Goal: Task Accomplishment & Management: Use online tool/utility

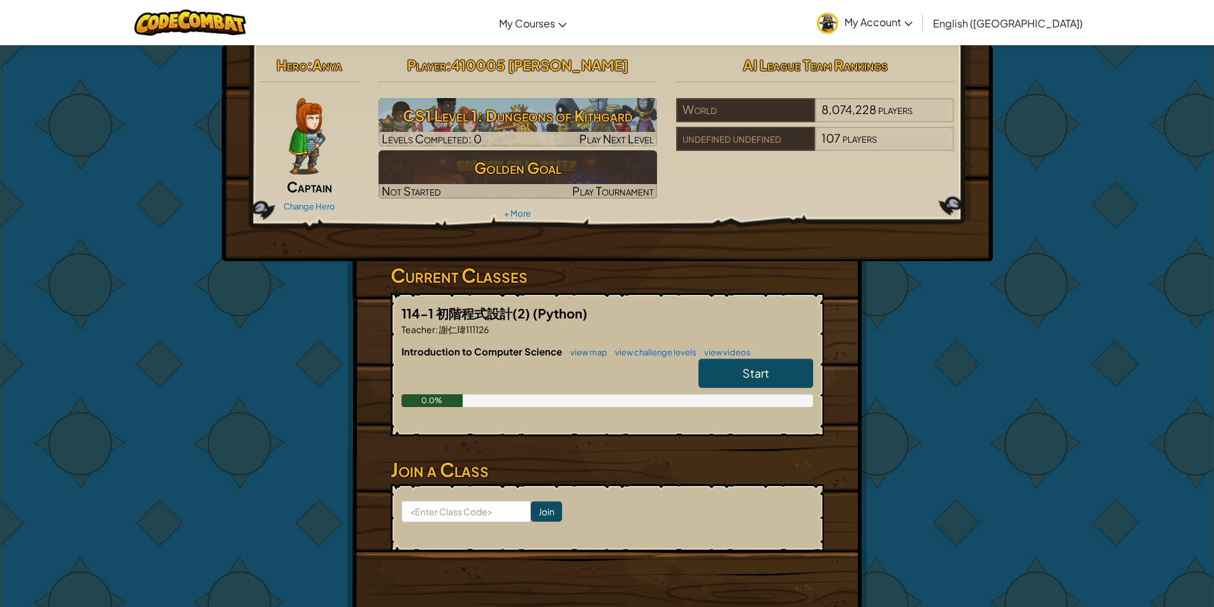
click at [751, 380] on span "Start" at bounding box center [755, 373] width 27 height 15
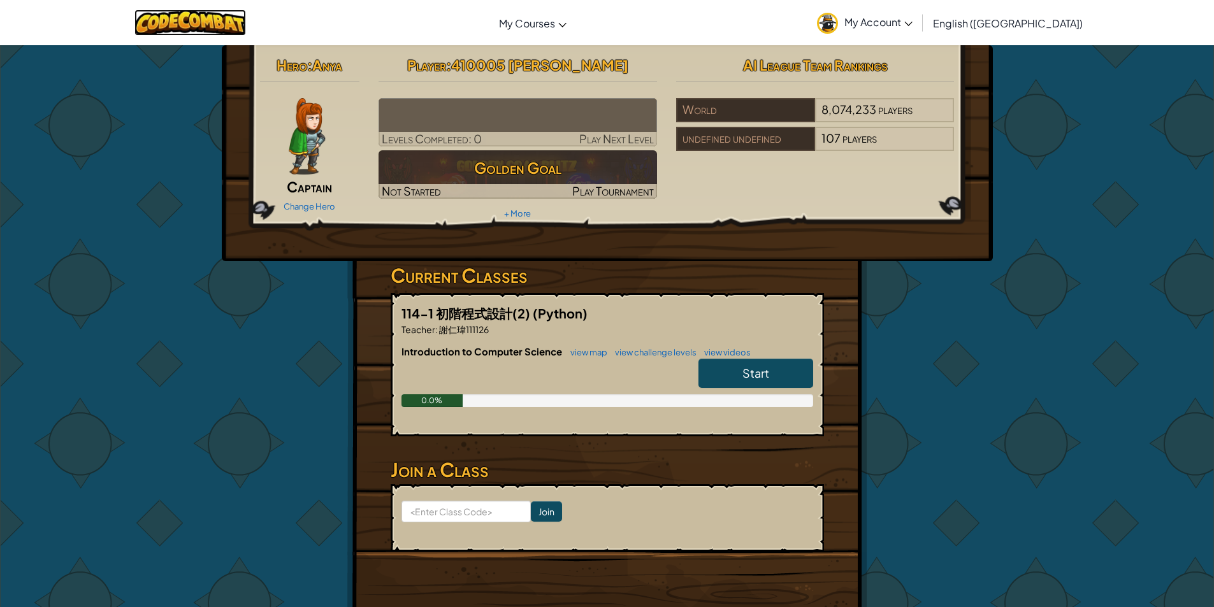
click at [174, 18] on img at bounding box center [189, 23] width 111 height 26
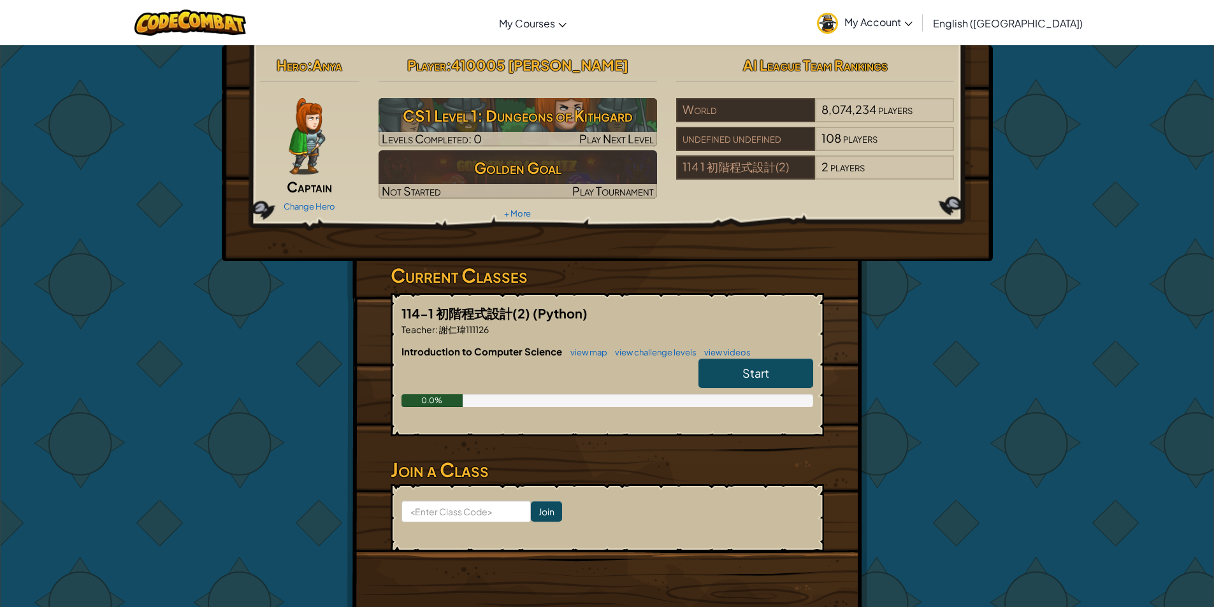
click at [785, 380] on link "Start" at bounding box center [755, 373] width 115 height 29
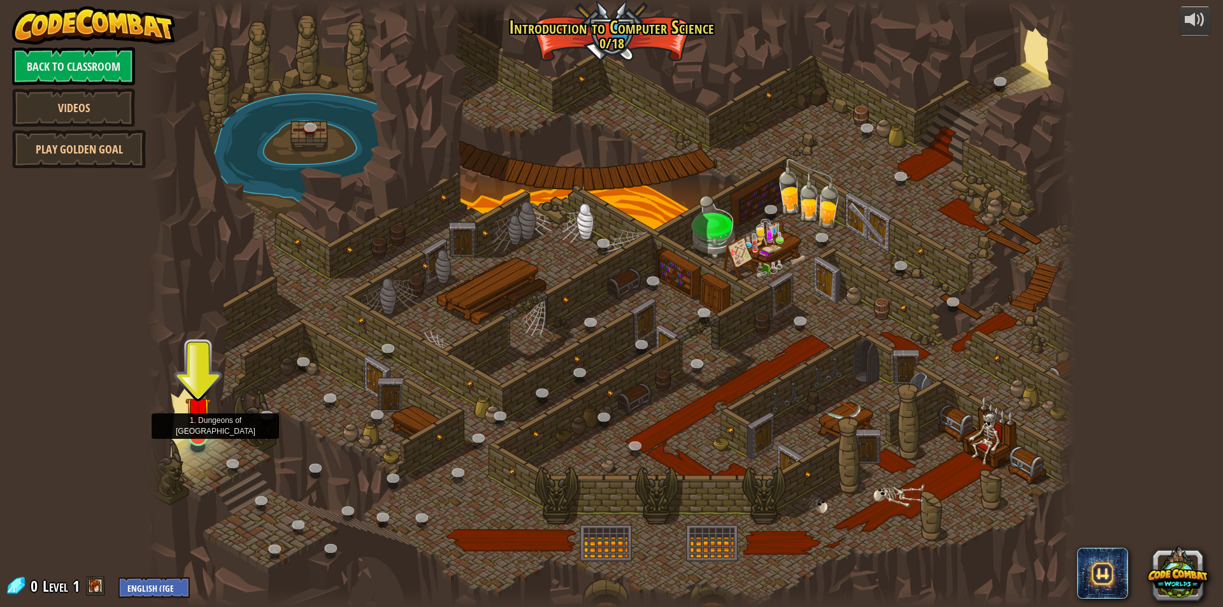
click at [200, 432] on img at bounding box center [197, 409] width 25 height 57
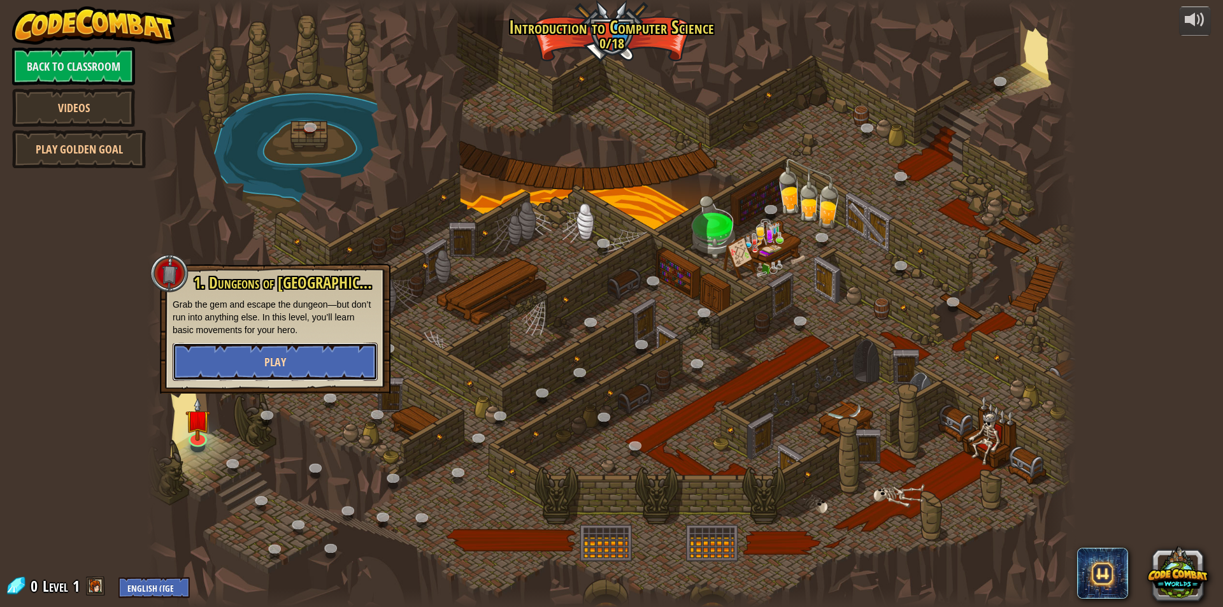
click at [294, 370] on button "Play" at bounding box center [275, 362] width 205 height 38
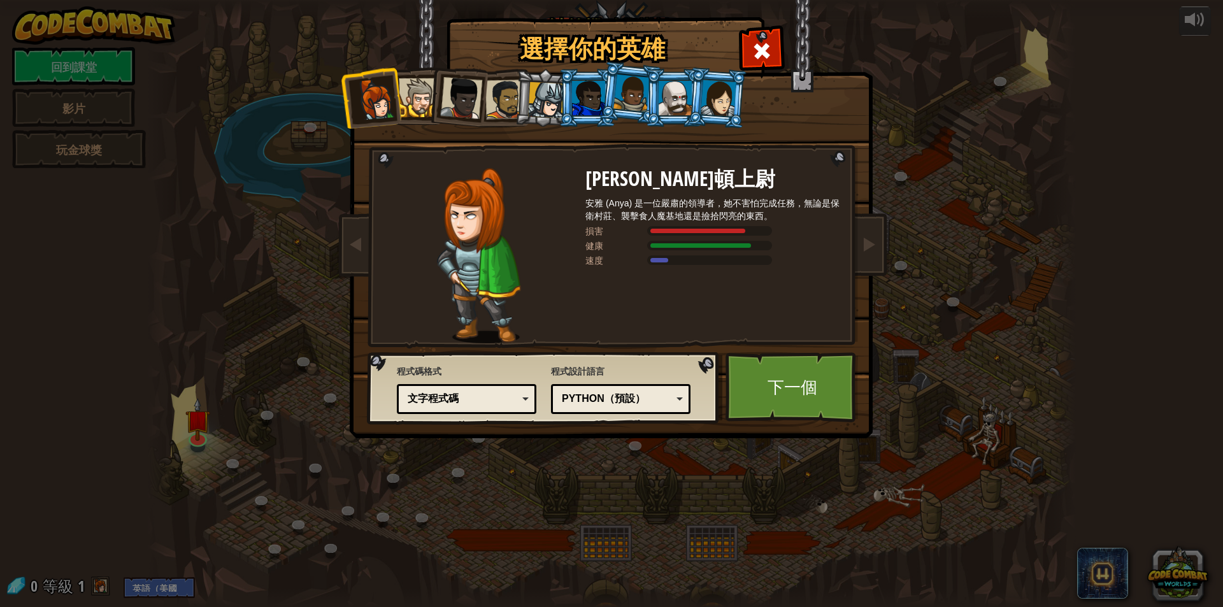
click at [714, 104] on div at bounding box center [719, 98] width 36 height 36
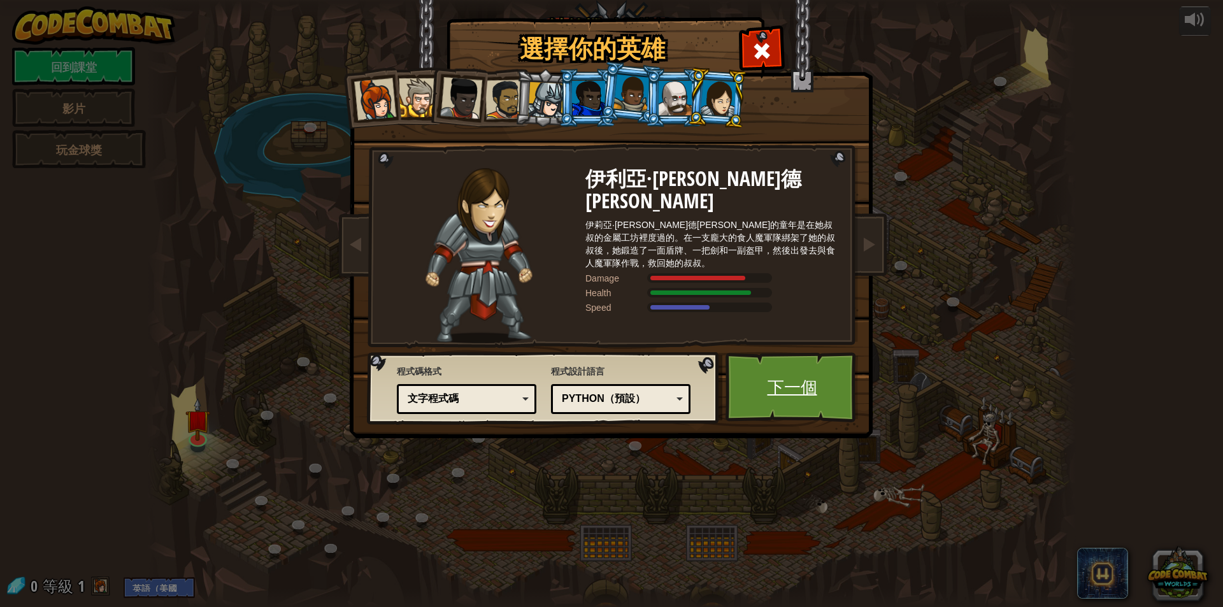
click at [769, 374] on link "下一個" at bounding box center [792, 387] width 133 height 70
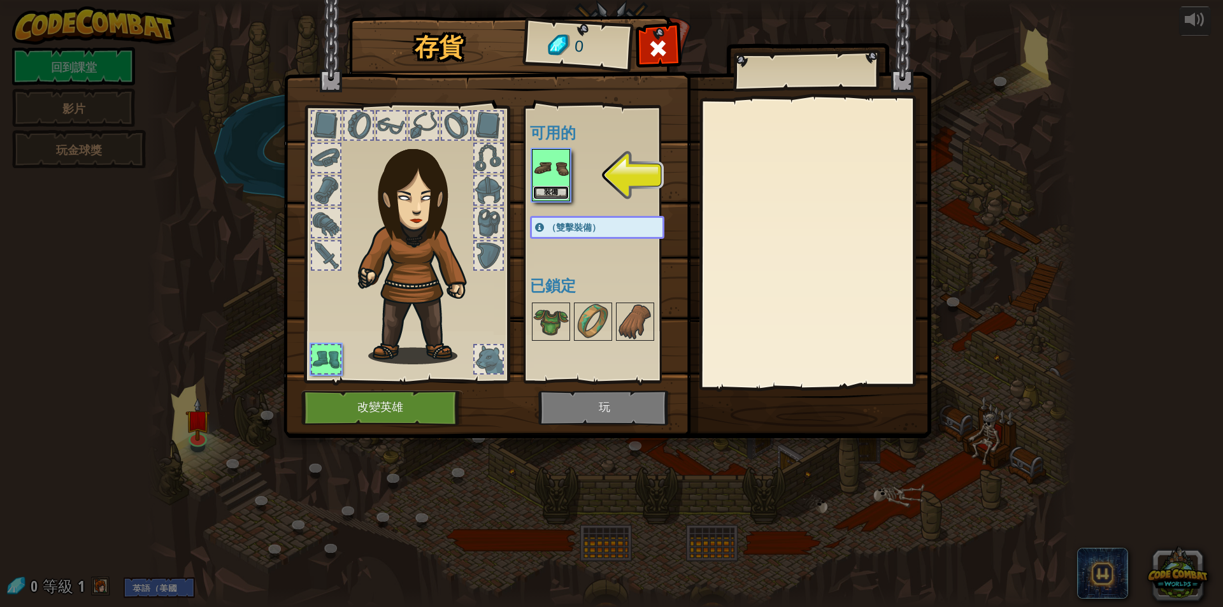
click at [561, 190] on button "裝備" at bounding box center [551, 192] width 36 height 13
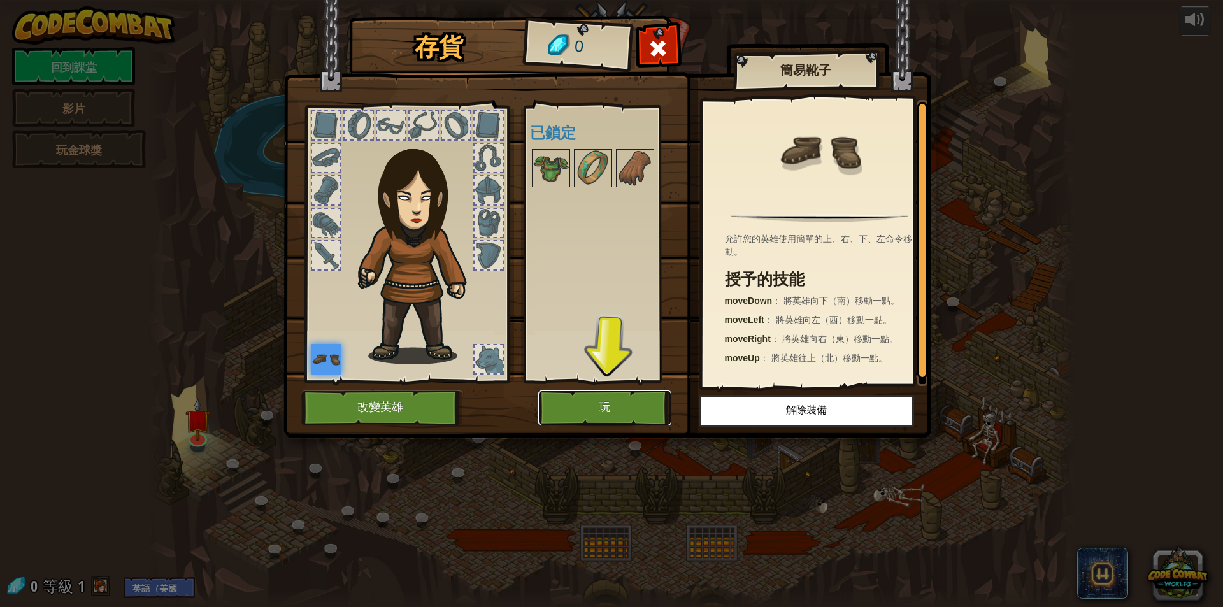
click at [588, 410] on button "玩" at bounding box center [604, 408] width 133 height 35
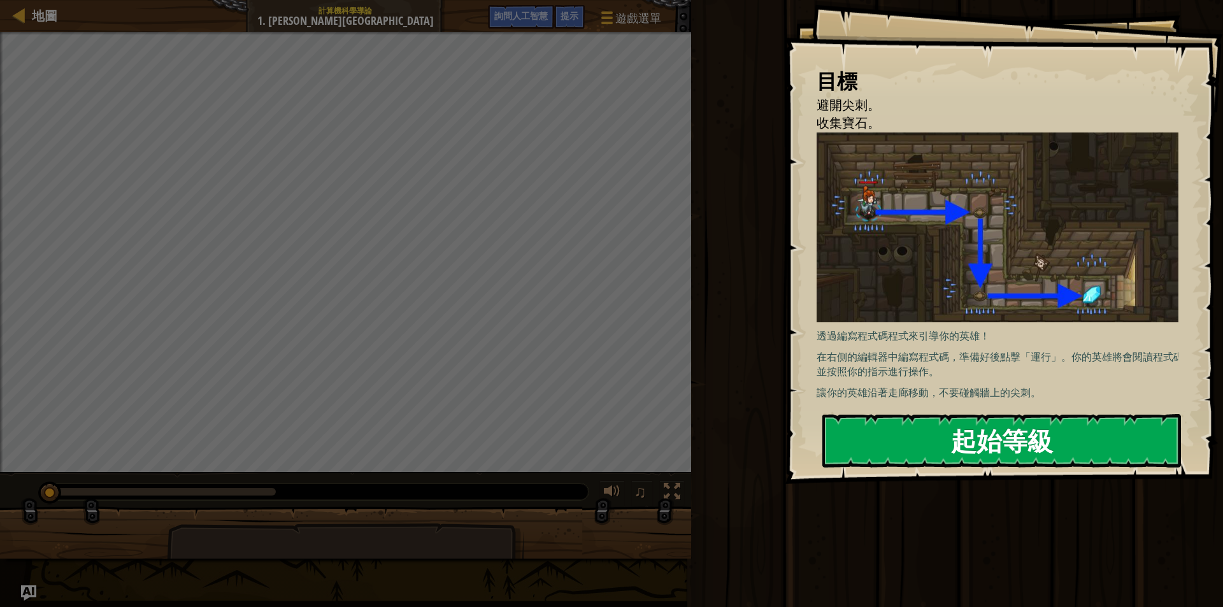
click at [947, 427] on button "起始等級" at bounding box center [1002, 441] width 359 height 54
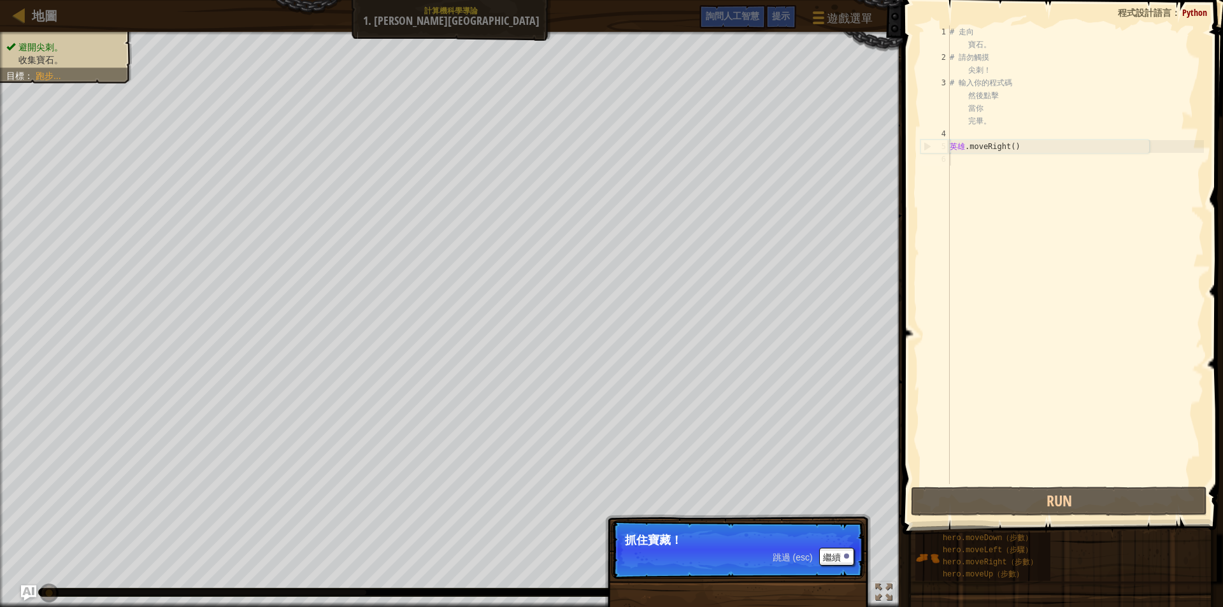
click at [749, 557] on p "跳過 (esc) 繼續 抓住寶藏 ！" at bounding box center [738, 550] width 253 height 59
click at [822, 557] on button "繼續" at bounding box center [836, 557] width 35 height 18
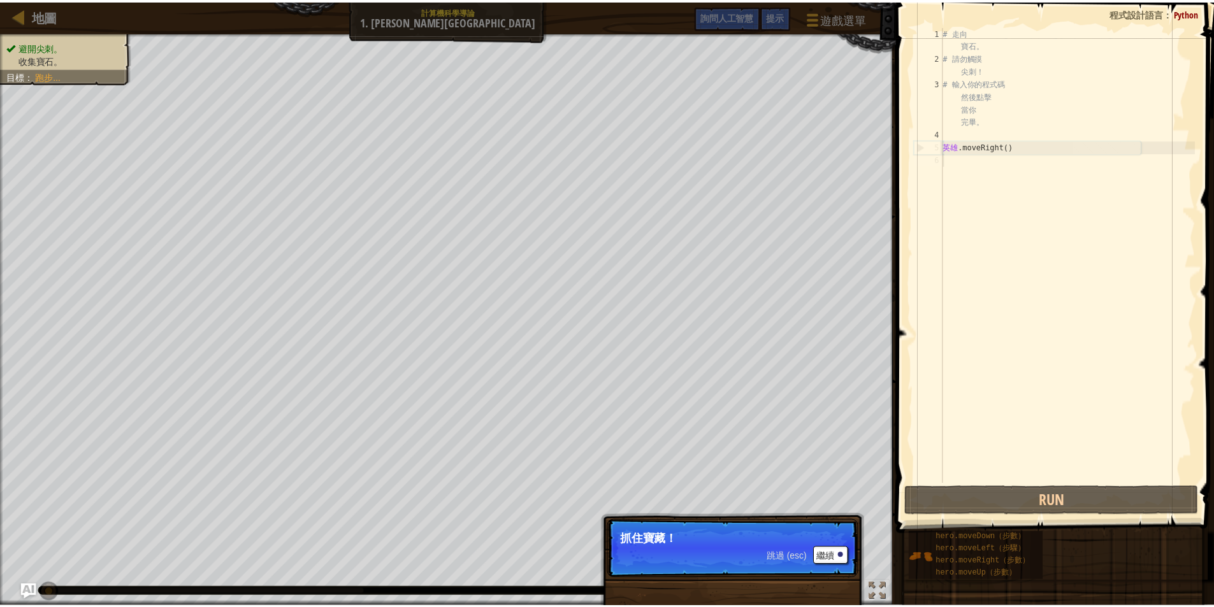
scroll to position [6, 0]
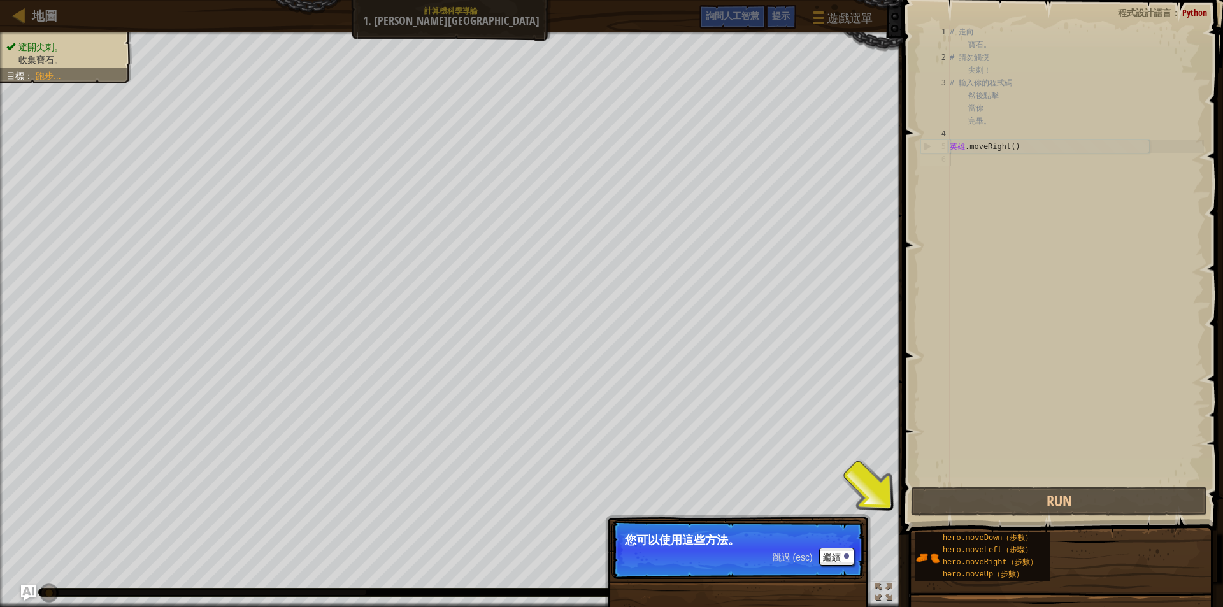
click at [779, 560] on font "跳過 (esc)" at bounding box center [793, 557] width 40 height 10
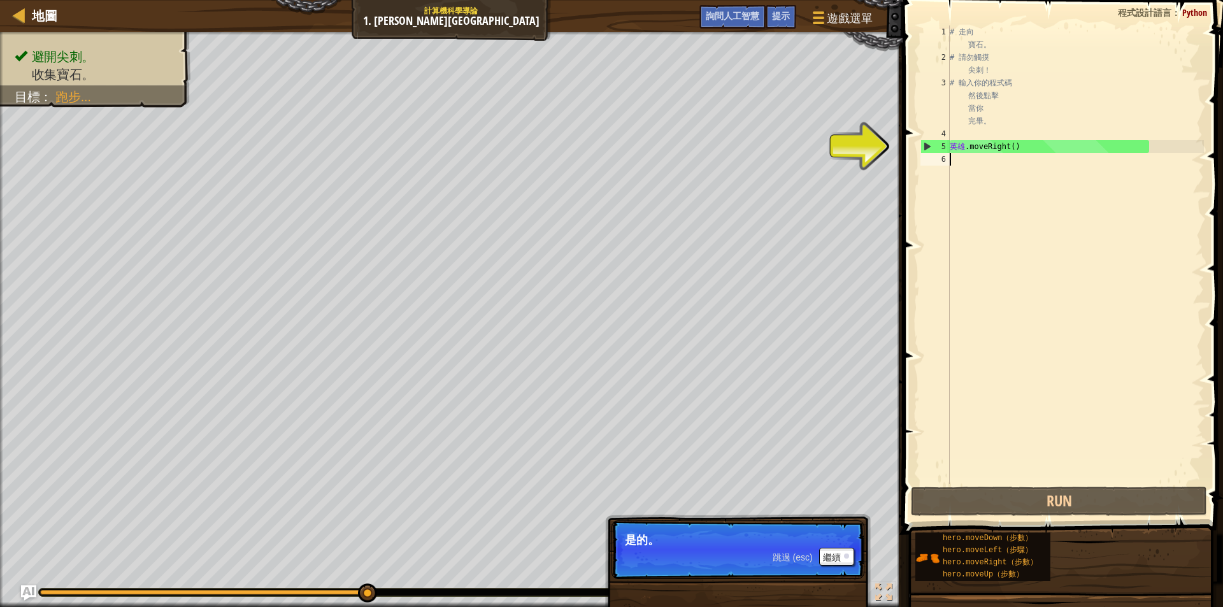
type textarea "h"
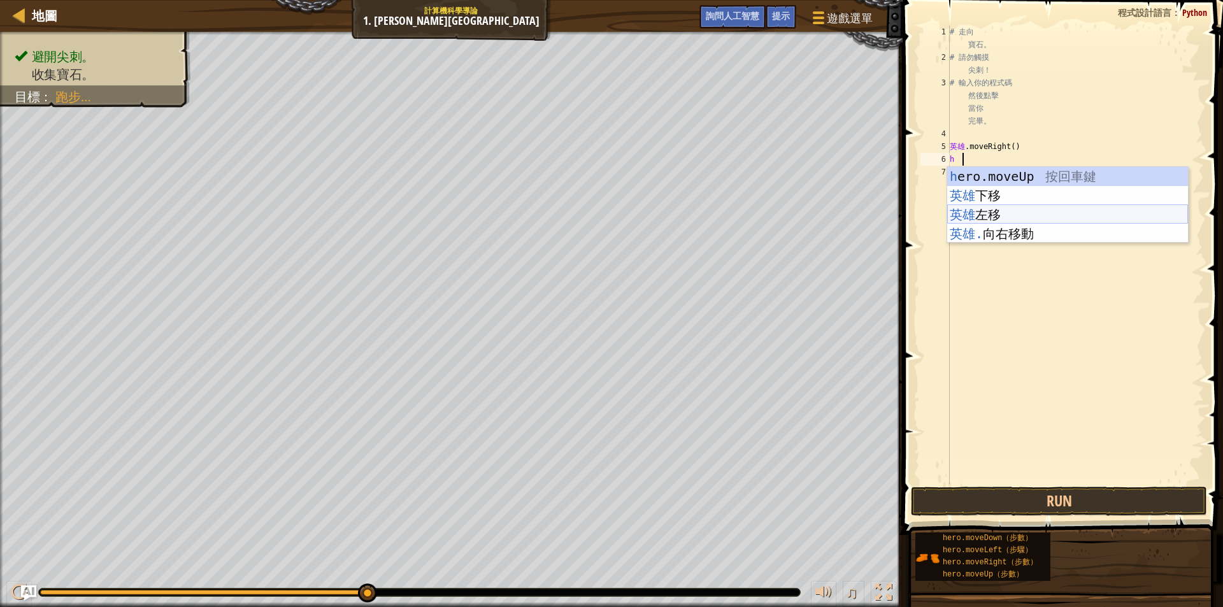
click at [988, 209] on div "h ero.moveUp 按回車鍵 英雄 下移 按 Enter 鍵 英雄 左移 按 Enter 鍵 英雄. 向右移動 按 Enter 鍵" at bounding box center [1067, 224] width 241 height 115
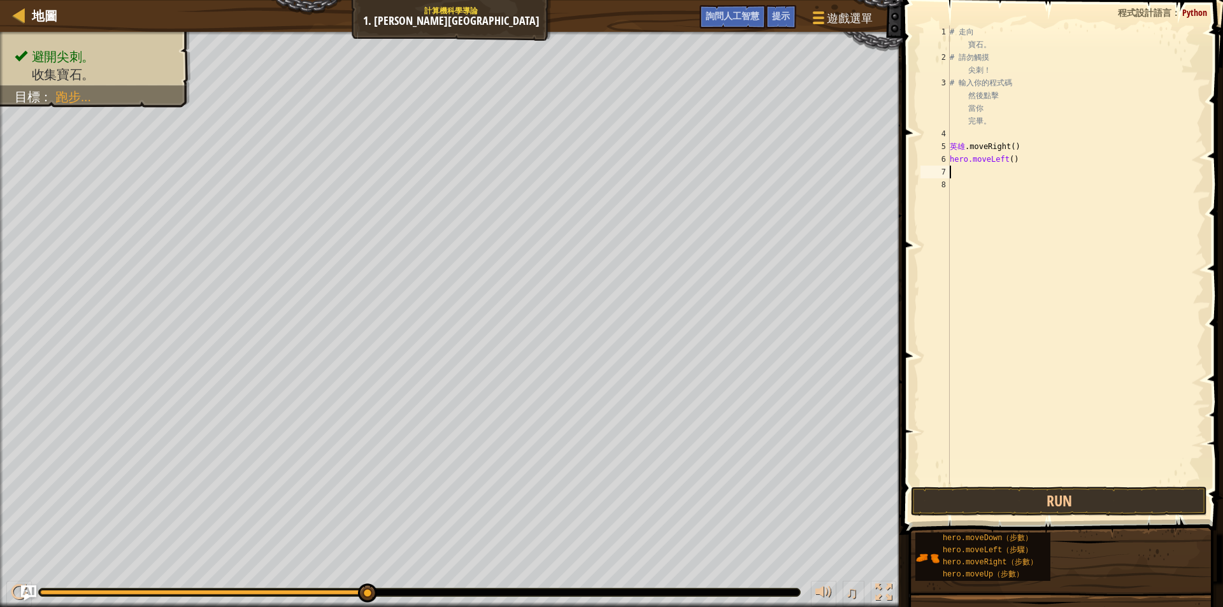
click at [1006, 157] on div "# 走向 寶石。 # 請勿觸摸 尖刺！ # 輸入你的程式碼 然後點擊 當你 完畢。 英雄 .moveRight ( ) hero.moveLeft ( )" at bounding box center [1075, 273] width 257 height 497
drag, startPoint x: 1006, startPoint y: 157, endPoint x: 957, endPoint y: 171, distance: 51.0
click at [957, 171] on div "# 走向 寶石。 # 請勿觸摸 尖刺！ # 輸入你的程式碼 然後點擊 當你 完畢。 英雄 .moveRight ( ) hero.moveLeft ( )" at bounding box center [1075, 273] width 257 height 497
click at [965, 161] on div "# 走向 寶石。 # 請勿觸摸 尖刺！ # 輸入你的程式碼 然後點擊 當你 完畢。 英雄 .moveRight ( ) hero.moveLeft ( )" at bounding box center [1075, 273] width 257 height 497
click at [991, 159] on div "# 走向 寶石。 # 請勿觸摸 尖刺！ # 輸入你的程式碼 然後點擊 當你 完畢。 英雄 .moveRight ( ) hero.moveLeft ( )" at bounding box center [1075, 273] width 257 height 497
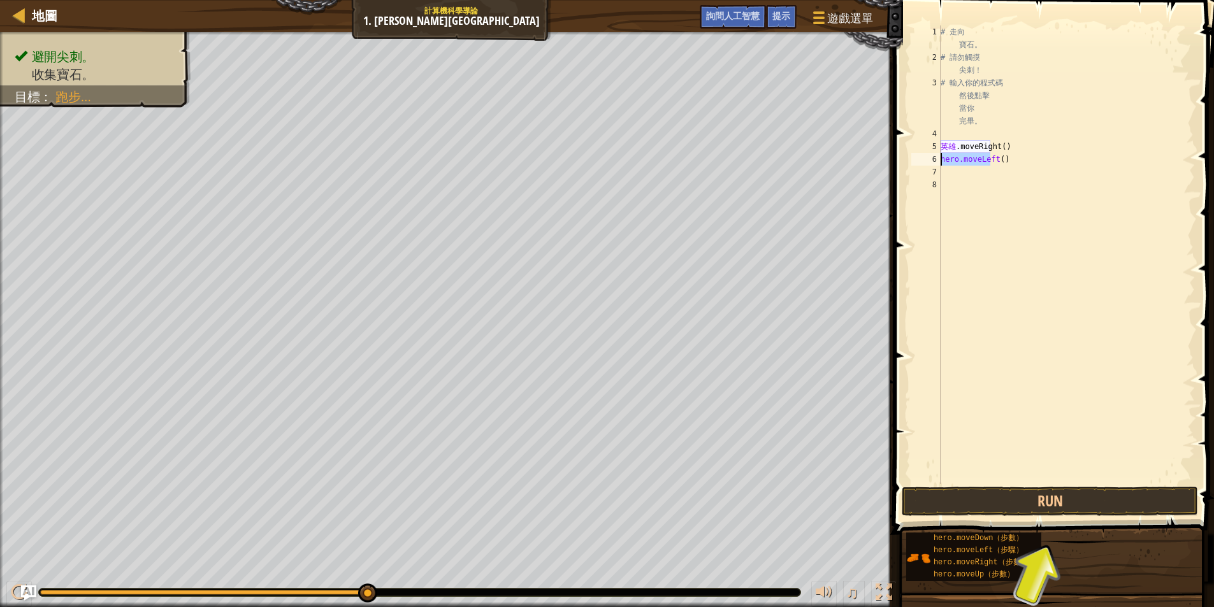
drag, startPoint x: 996, startPoint y: 161, endPoint x: 946, endPoint y: 157, distance: 49.8
click at [946, 157] on div "# 走向 寶石。 # 請勿觸摸 尖刺！ # 輸入你的程式碼 然後點擊 當你 完畢。 英雄 .moveRight ( ) hero.moveLeft ( )" at bounding box center [1066, 273] width 257 height 497
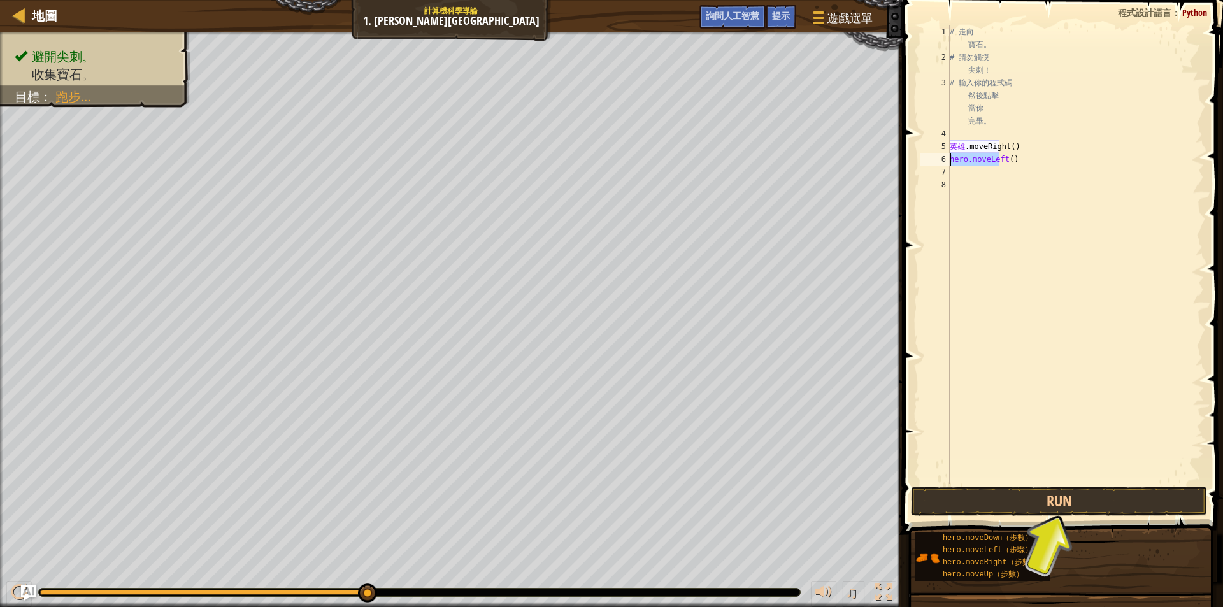
type textarea ".moveLeft()"
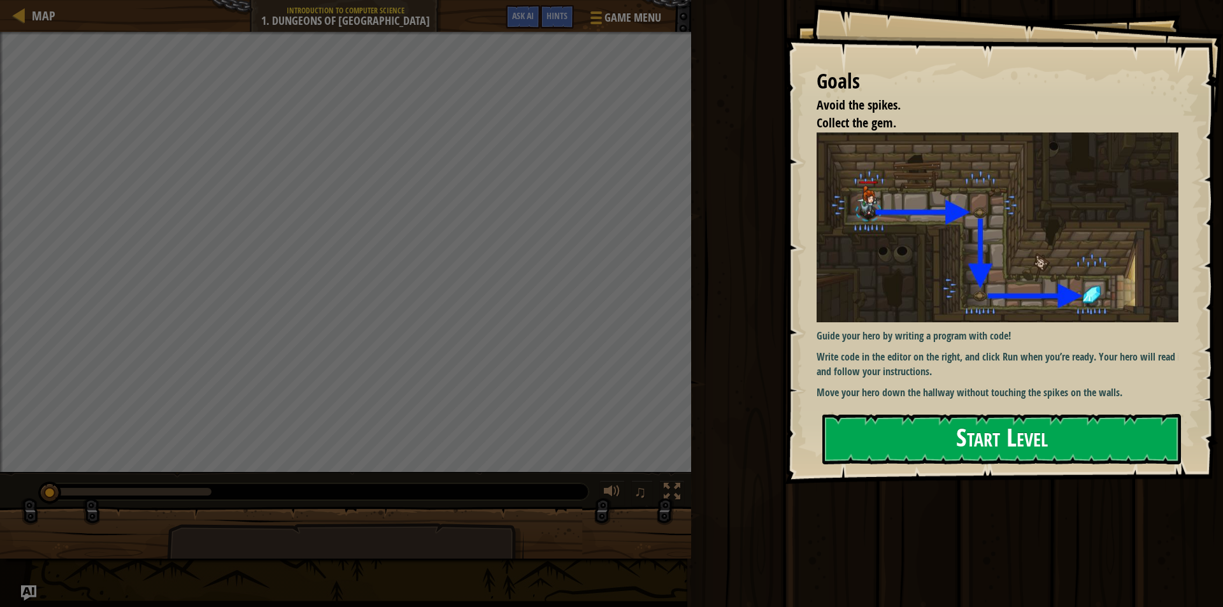
click at [959, 444] on button "Start Level" at bounding box center [1002, 439] width 359 height 50
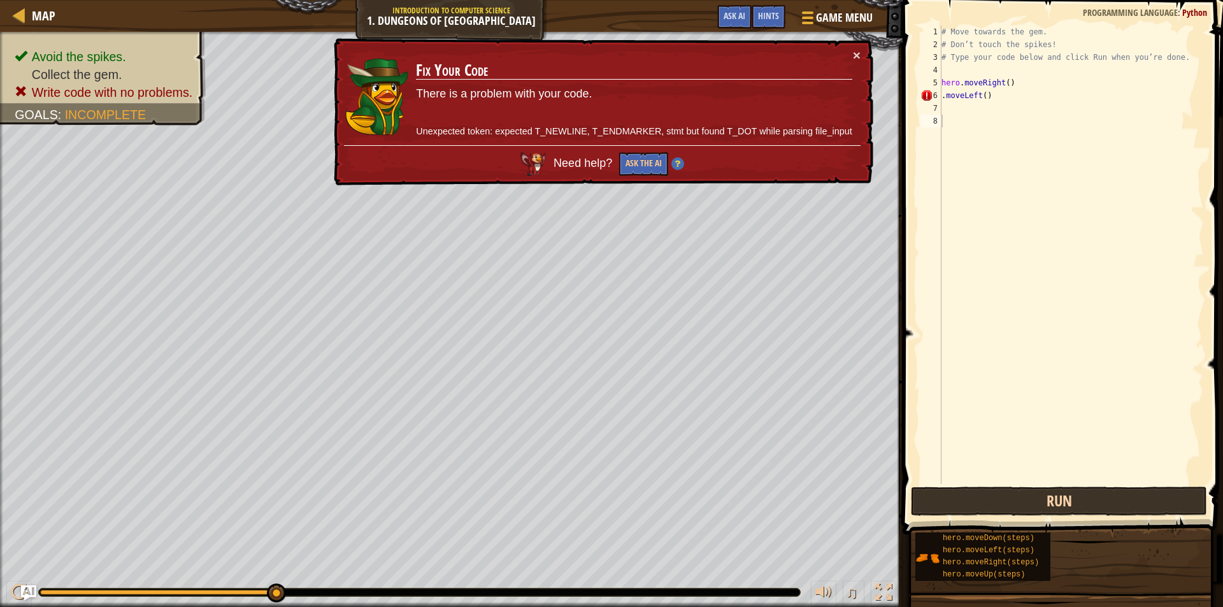
drag, startPoint x: 1119, startPoint y: 522, endPoint x: 1119, endPoint y: 510, distance: 11.5
click at [1119, 517] on div "Hints Videos 1 2 3 4 5 6 7 8 # Move towards the gem. # Don’t touch the spikes! …" at bounding box center [1061, 300] width 324 height 601
click at [1119, 510] on button "Run" at bounding box center [1059, 501] width 296 height 29
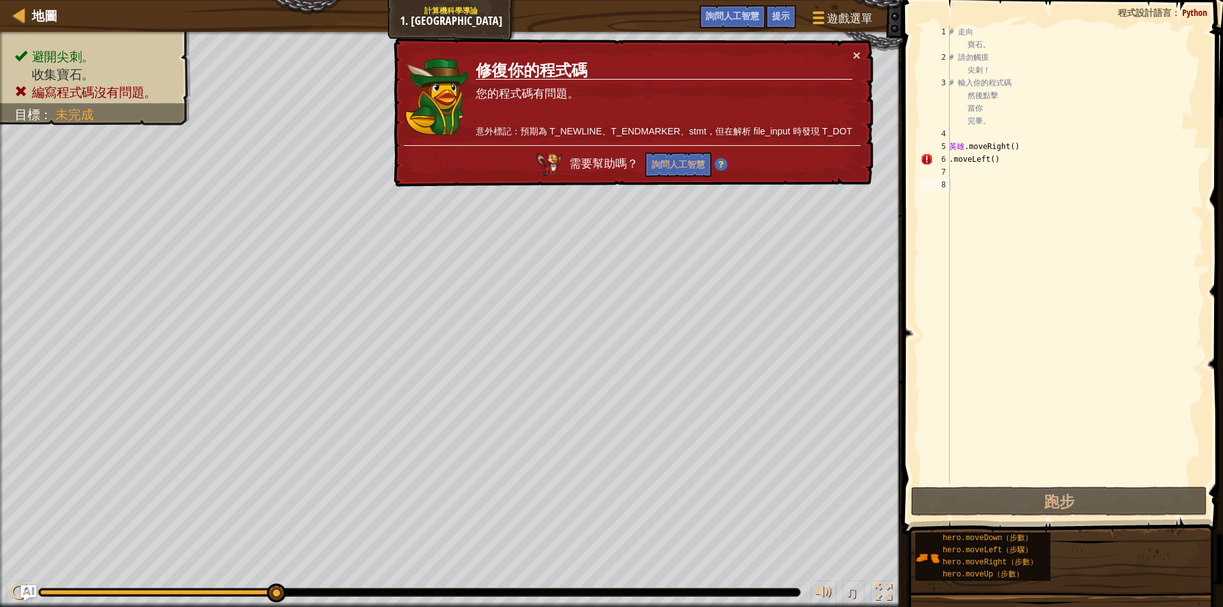
click at [553, 76] on font "修復你的程式碼" at bounding box center [531, 70] width 111 height 22
click at [856, 55] on font "×" at bounding box center [857, 55] width 8 height 15
drag, startPoint x: 985, startPoint y: 162, endPoint x: 933, endPoint y: 162, distance: 52.2
click at [933, 162] on div "1 2 3 4 5 6 7 8 # 走向 寶石。 # 請勿觸摸 尖刺！ # 輸入你的程式碼 然後點擊 當你 完畢。 英雄 .moveRight ( ) .mo…" at bounding box center [1061, 254] width 286 height 459
click at [942, 159] on font "6" at bounding box center [943, 159] width 4 height 9
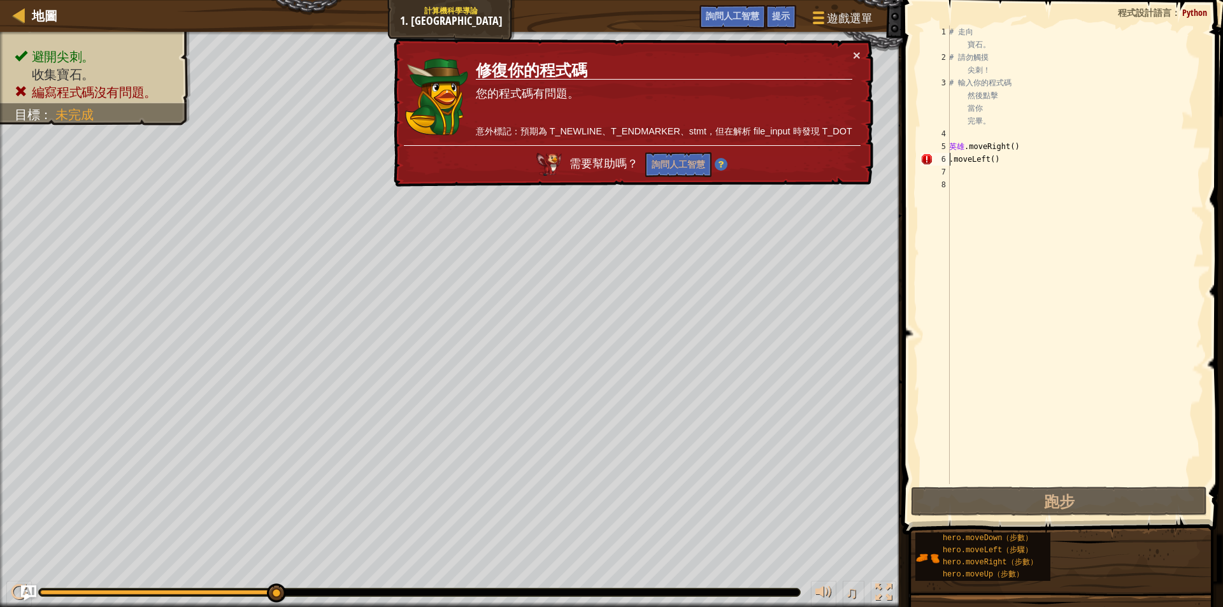
click at [947, 160] on div "6" at bounding box center [935, 159] width 29 height 13
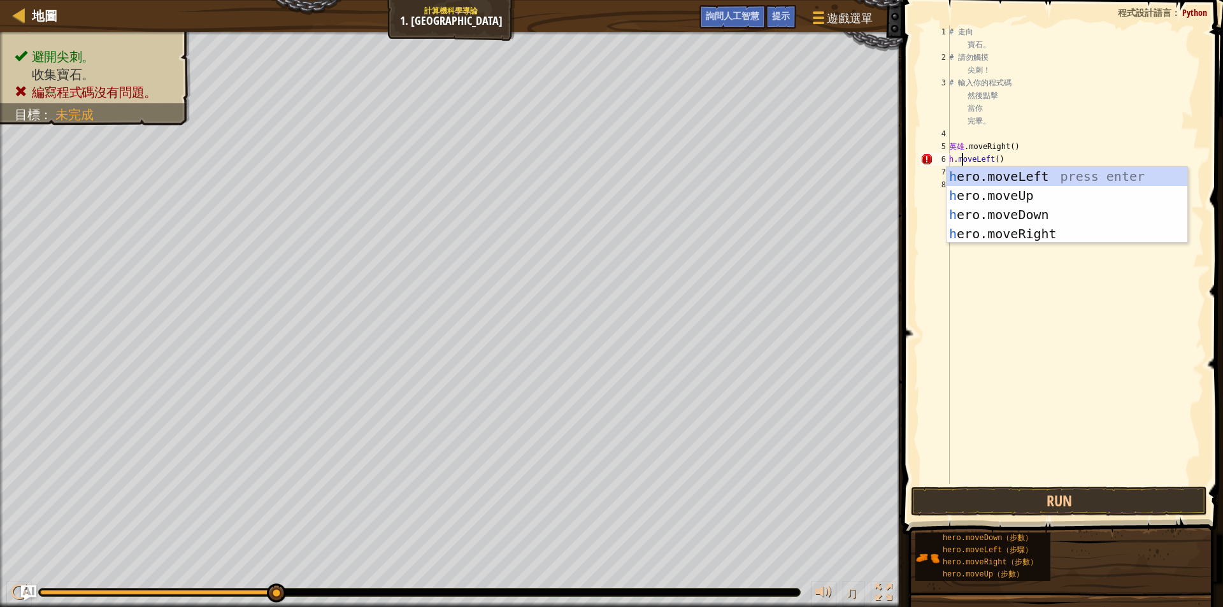
scroll to position [6, 0]
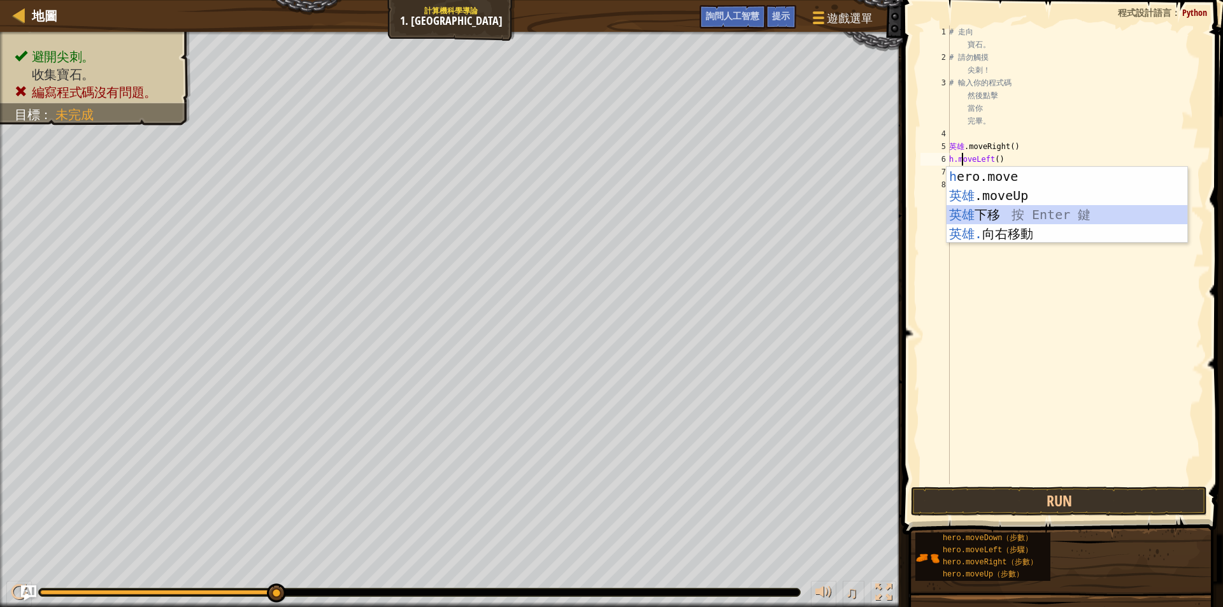
click at [1019, 216] on div "h ero.move 左鍵按回車鍵 英雄 .moveUp 按 Enter 鍵 英雄 下移 按 Enter 鍵 英雄. 向右移動 按 Enter 鍵" at bounding box center [1067, 224] width 241 height 115
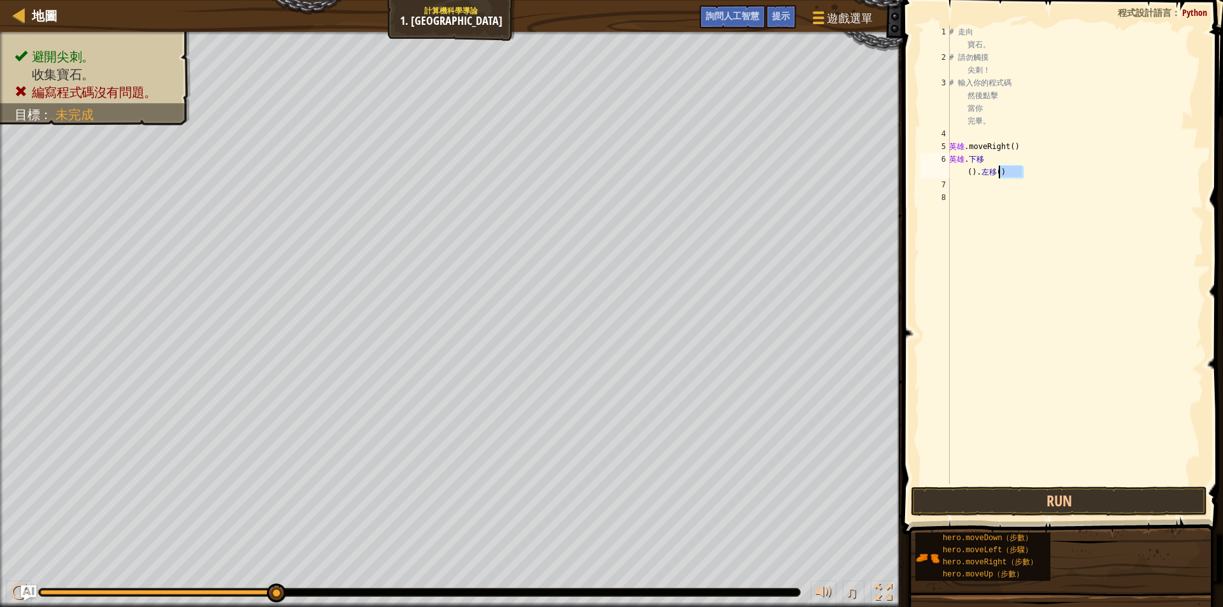
drag, startPoint x: 1022, startPoint y: 178, endPoint x: 942, endPoint y: 173, distance: 80.4
click at [942, 173] on div "hero.moveDown().moveLeft() 1 2 3 4 5 6 7 8 # 走向 寶石。 # 請勿觸摸 尖刺！ # 輸入你的程式碼 然後點擊 當…" at bounding box center [1061, 254] width 286 height 459
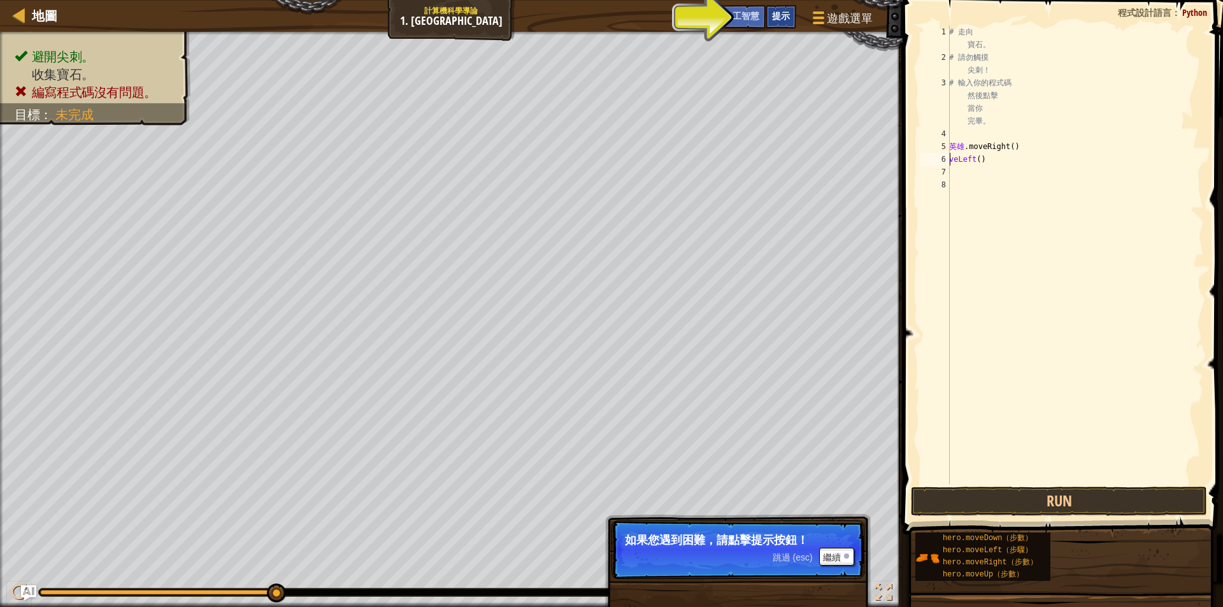
type textarea "veLeft()"
click at [786, 23] on div "提示" at bounding box center [781, 17] width 31 height 24
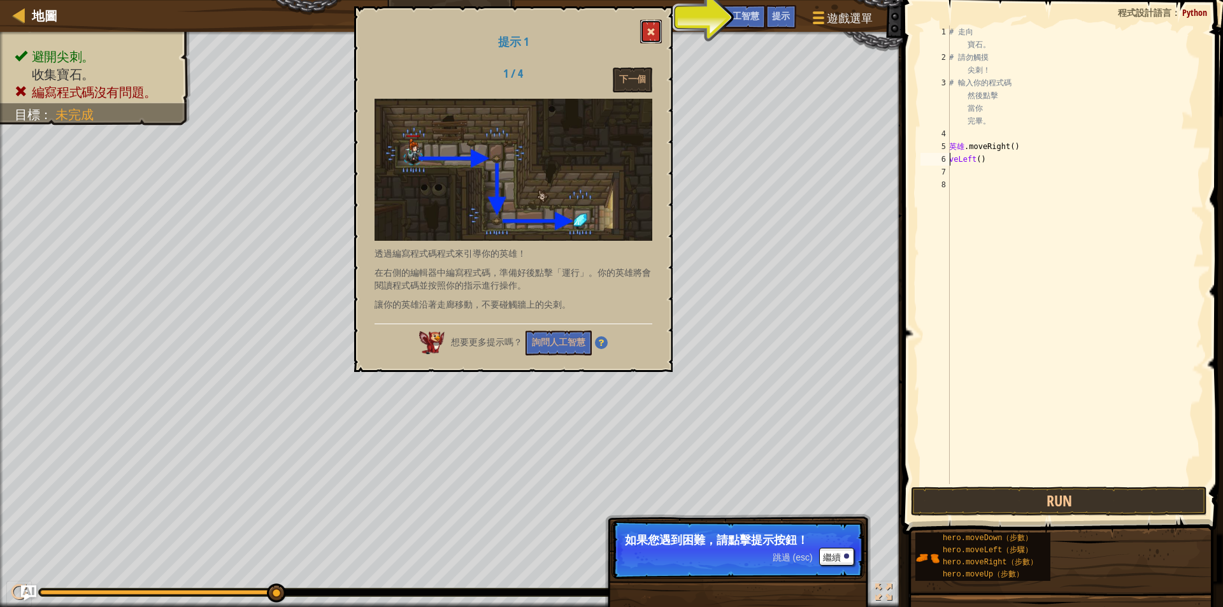
click at [646, 31] on button at bounding box center [651, 32] width 22 height 24
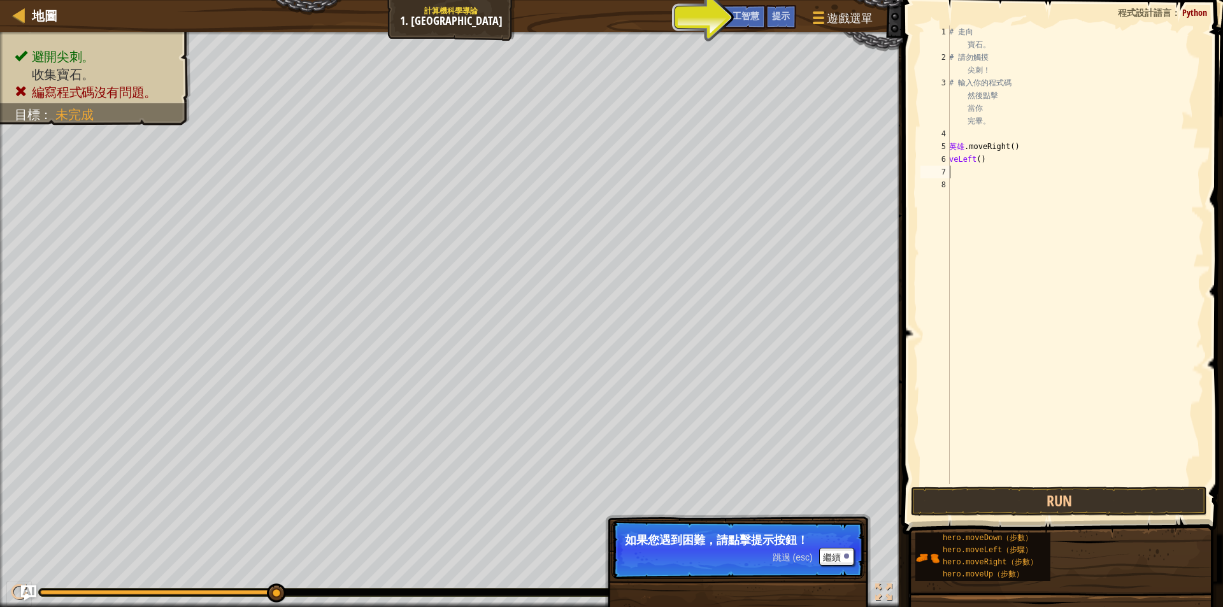
drag, startPoint x: 994, startPoint y: 169, endPoint x: 911, endPoint y: 168, distance: 82.8
click at [911, 168] on div "1 2 3 4 5 6 7 8 # 走向 寶石。 # 請勿觸摸 尖刺！ # 輸入你的程式碼 然後點擊 當你 完畢。 英雄 .moveRight ( ) veL…" at bounding box center [1061, 292] width 324 height 572
drag, startPoint x: 972, startPoint y: 160, endPoint x: 924, endPoint y: 164, distance: 47.3
click at [924, 164] on div "1 2 3 4 5 6 7 8 # 走向 寶石。 # 請勿觸摸 尖刺！ # 輸入你的程式碼 然後點擊 當你 完畢。 英雄 .moveRight ( ) veL…" at bounding box center [1061, 254] width 286 height 459
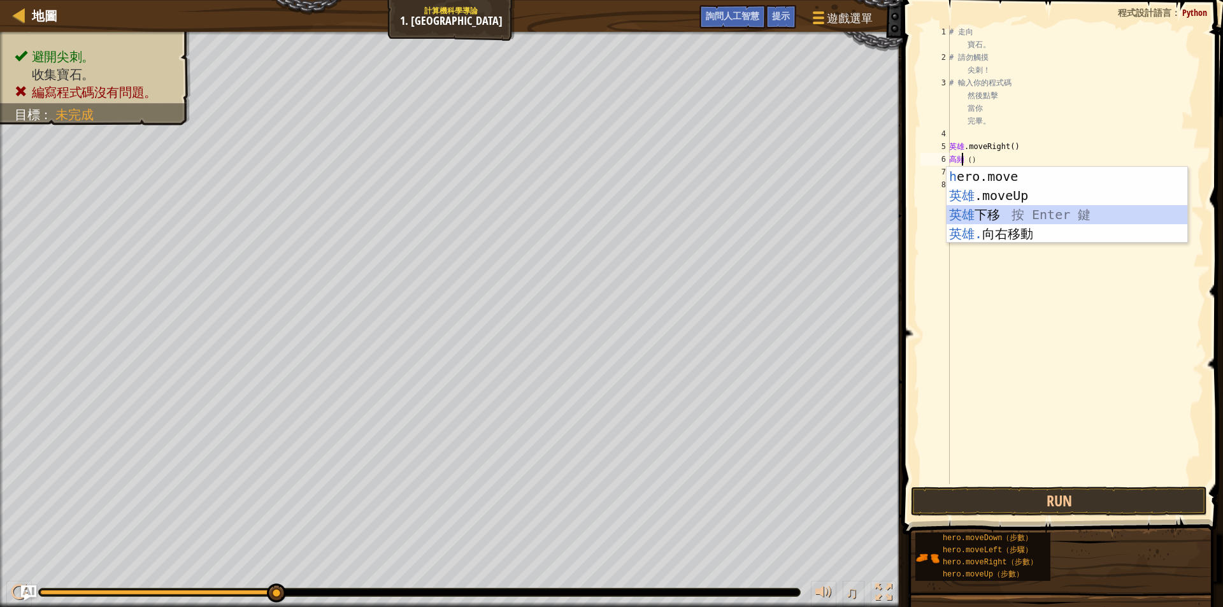
click at [979, 207] on div "h ero.move 左鍵按回車鍵 英雄 .moveUp 按 Enter 鍵 英雄 下移 按 Enter 鍵 英雄. 向右移動 按 Enter 鍵" at bounding box center [1067, 224] width 241 height 115
type textarea "hero.moveDown()"
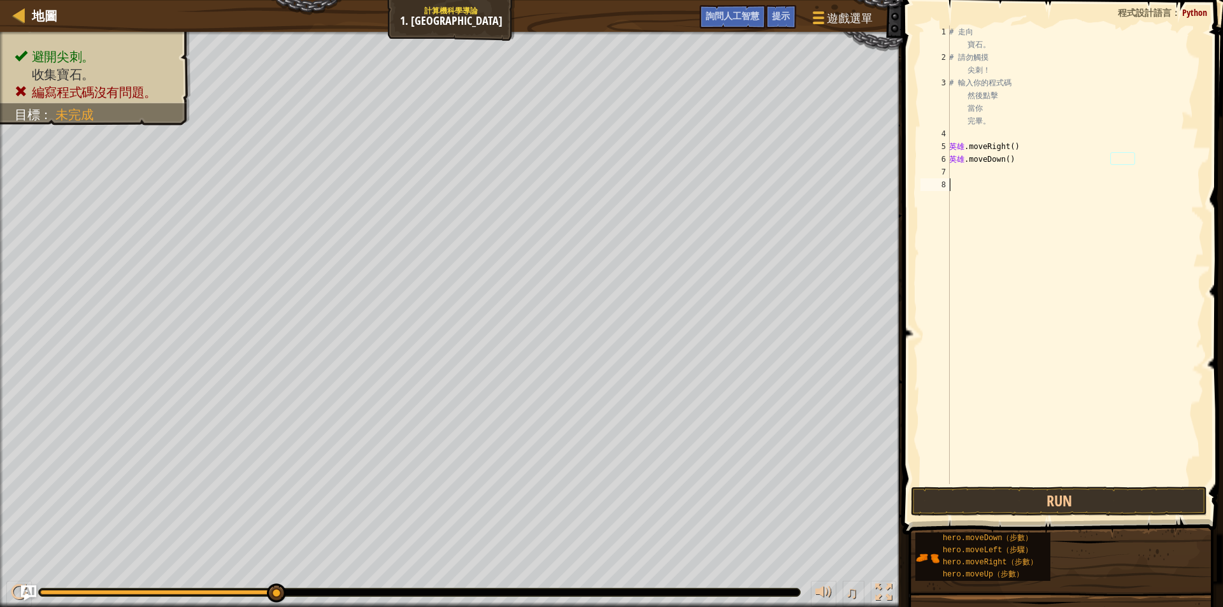
click at [974, 180] on div "# 走向 寶石。 # 請勿觸摸 尖刺！ # 輸入你的程式碼 然後點擊 當你 完畢。 英雄 .moveRight ( ) 英雄 .moveDown ( )" at bounding box center [1075, 273] width 257 height 497
click at [969, 170] on div "# 走向 寶石。 # 請勿觸摸 尖刺！ # 輸入你的程式碼 然後點擊 當你 完畢。 英雄 .moveRight ( ) 英雄 .moveDown ( )" at bounding box center [1075, 273] width 257 height 497
type textarea "h"
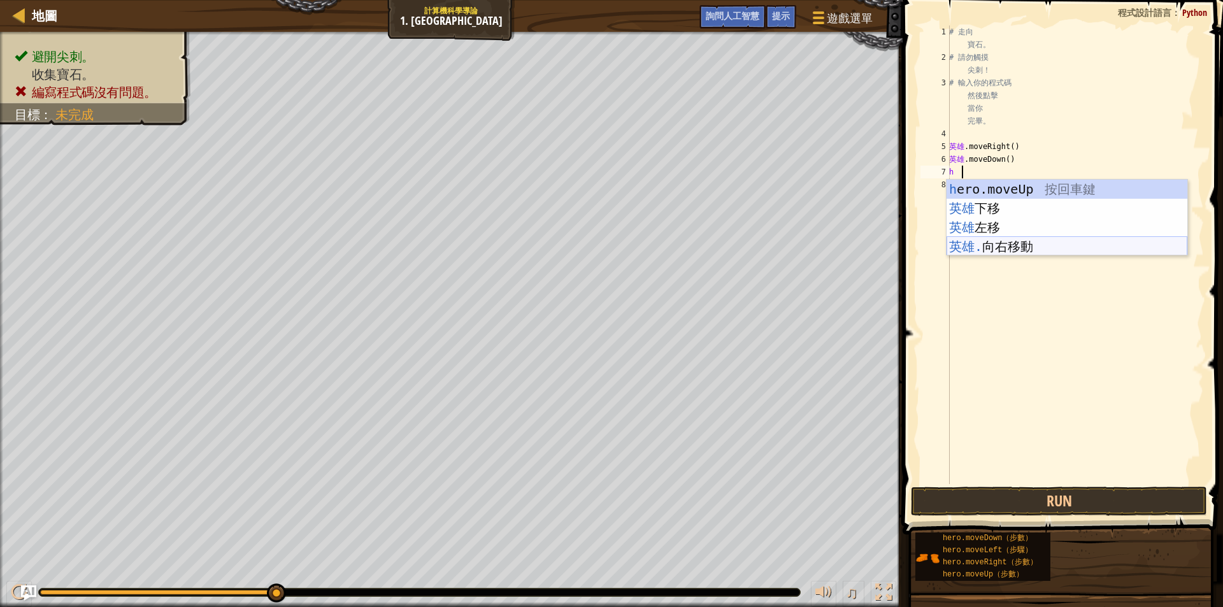
click at [1012, 247] on div "h ero.moveUp 按回車鍵 英雄 下移 按 Enter 鍵 英雄 左移 按 Enter 鍵 英雄. 向右移動 按 Enter 鍵" at bounding box center [1067, 237] width 241 height 115
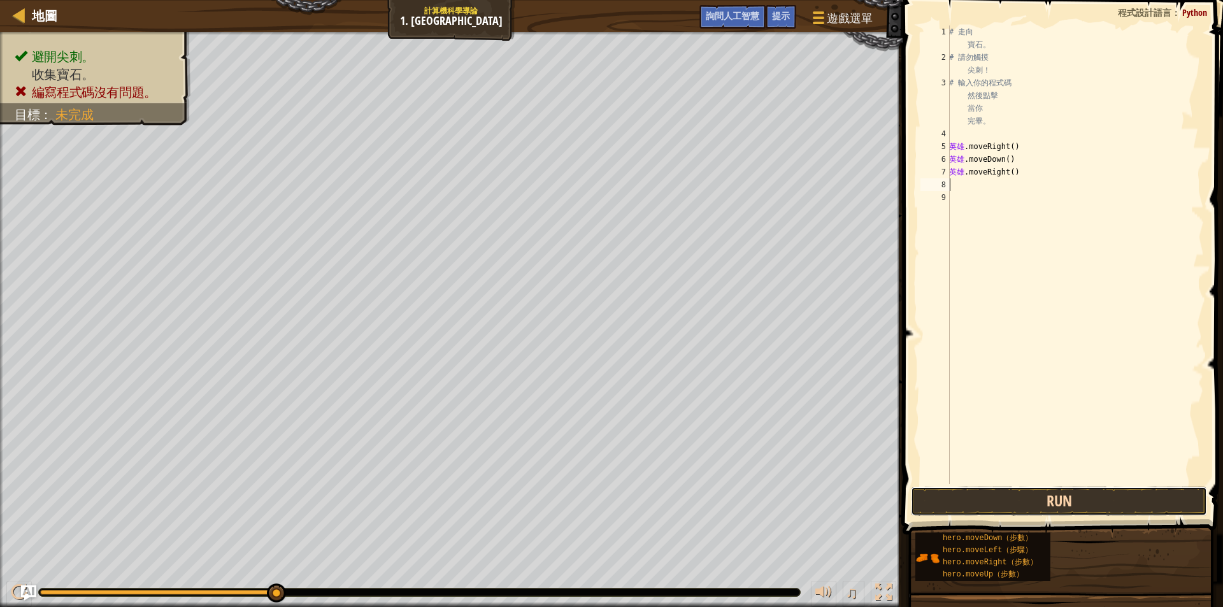
click at [1060, 502] on button "Run" at bounding box center [1059, 501] width 296 height 29
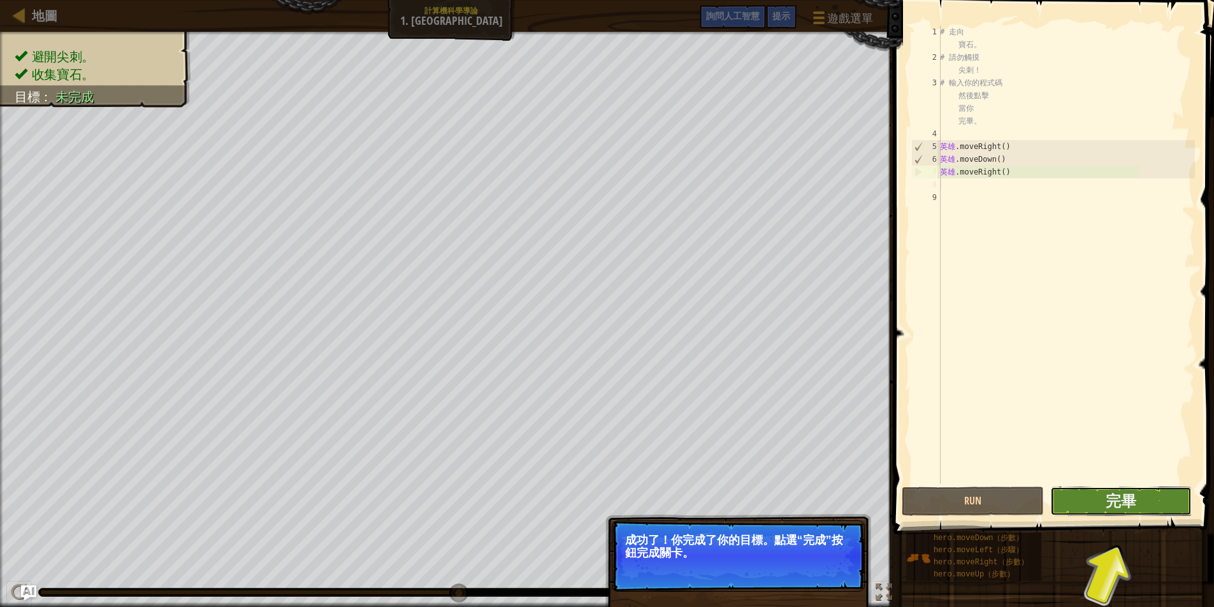
click at [1161, 501] on button "完畢" at bounding box center [1121, 501] width 142 height 29
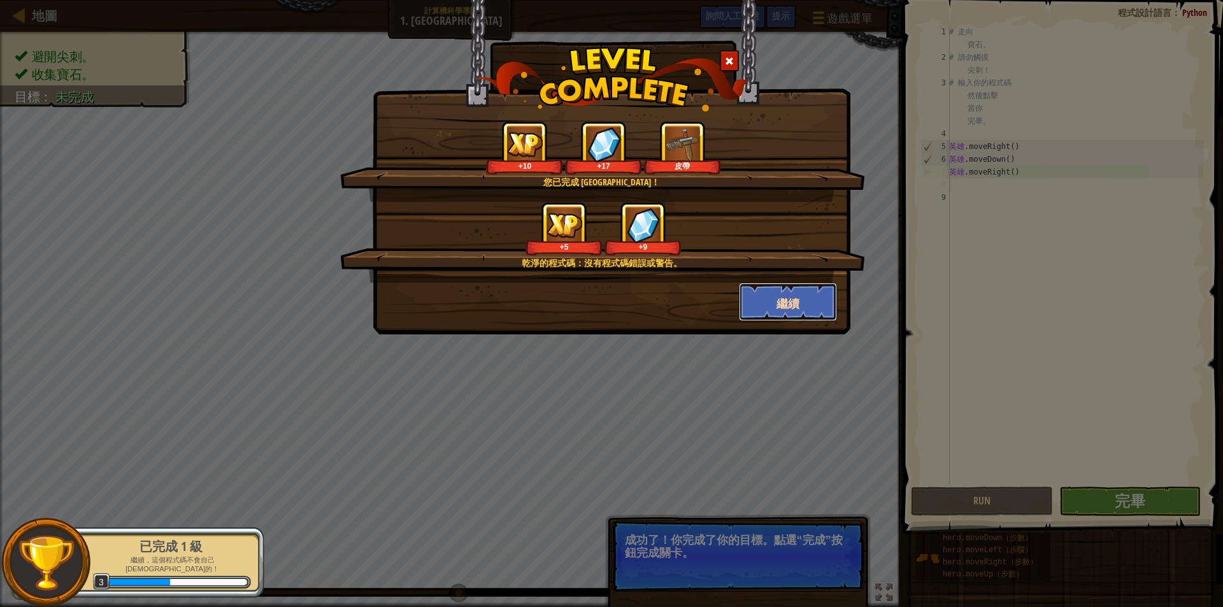
click at [772, 307] on button "繼續" at bounding box center [788, 302] width 99 height 38
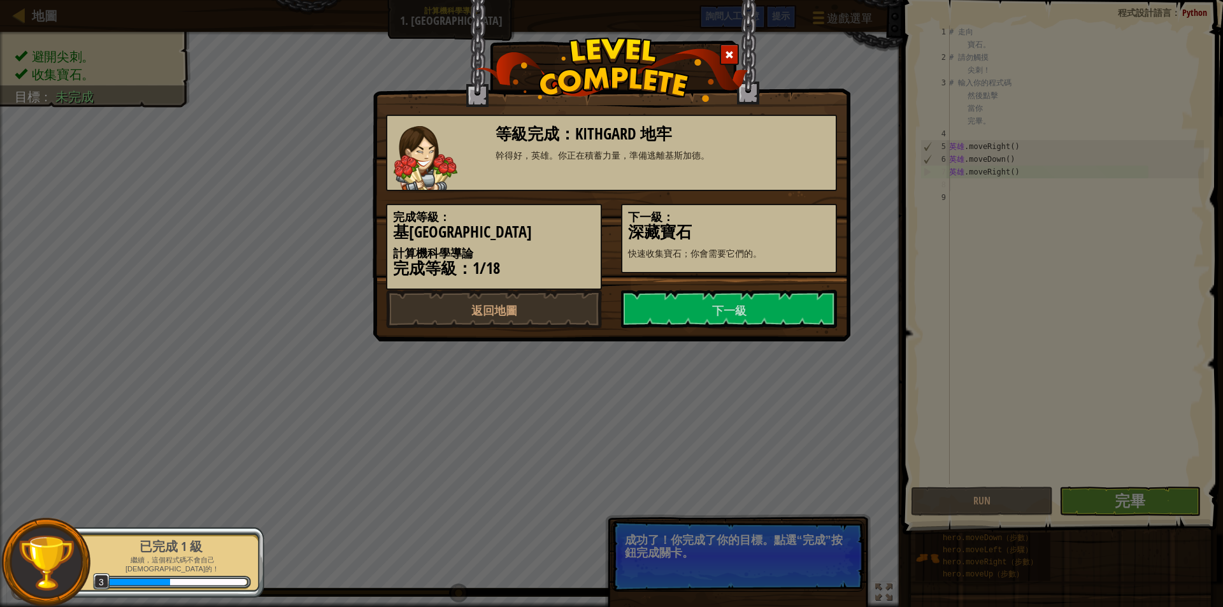
click at [772, 307] on link "下一級" at bounding box center [729, 309] width 216 height 38
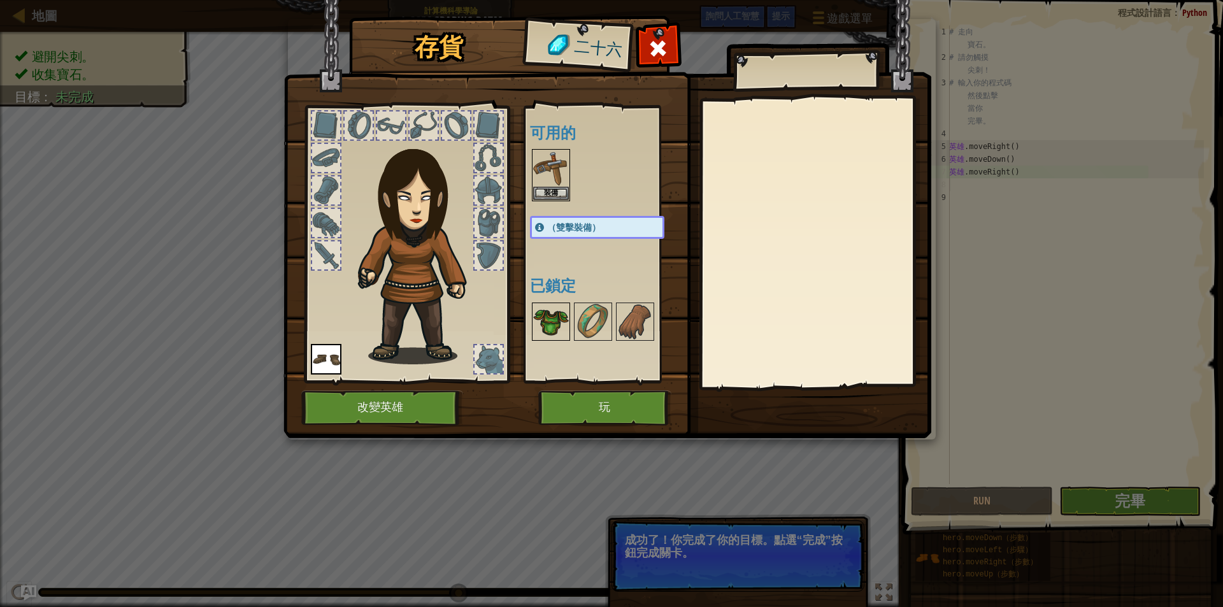
click at [558, 328] on img at bounding box center [551, 322] width 36 height 36
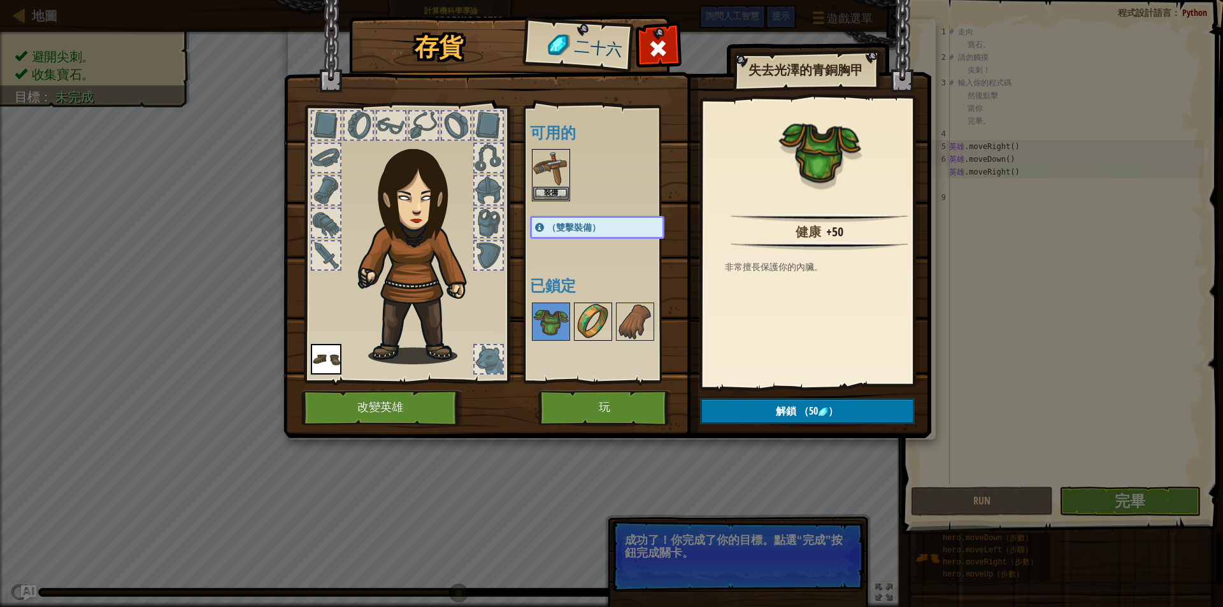
click at [593, 327] on img at bounding box center [593, 322] width 36 height 36
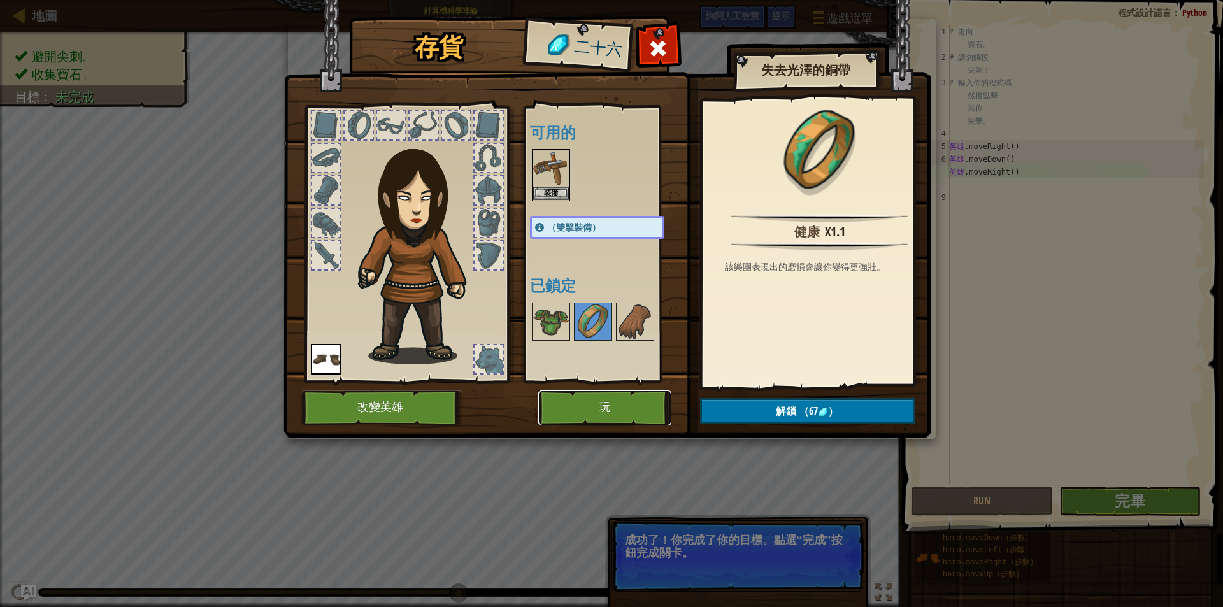
click at [638, 413] on button "玩" at bounding box center [604, 408] width 133 height 35
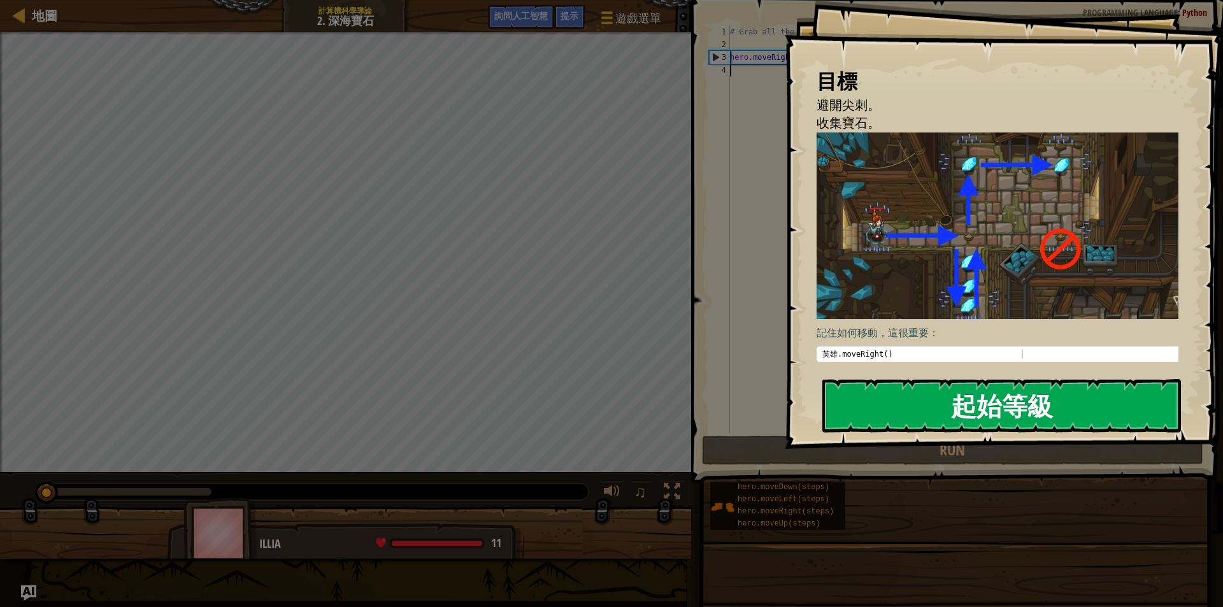
click at [913, 405] on button "起始等級" at bounding box center [1002, 406] width 359 height 54
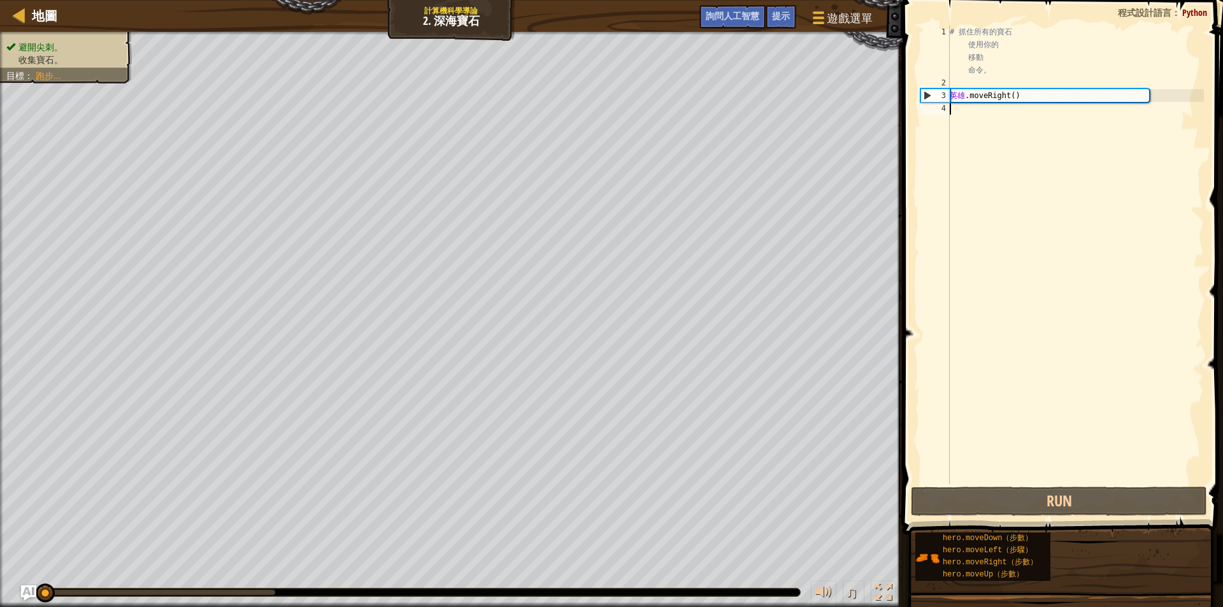
type textarea "h"
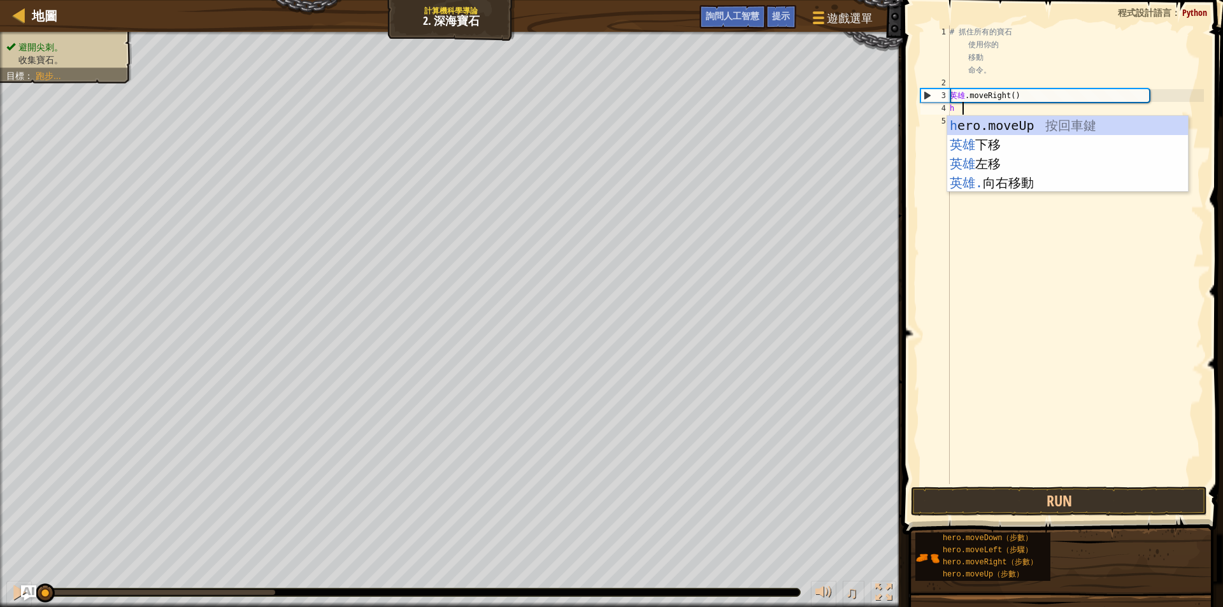
scroll to position [6, 0]
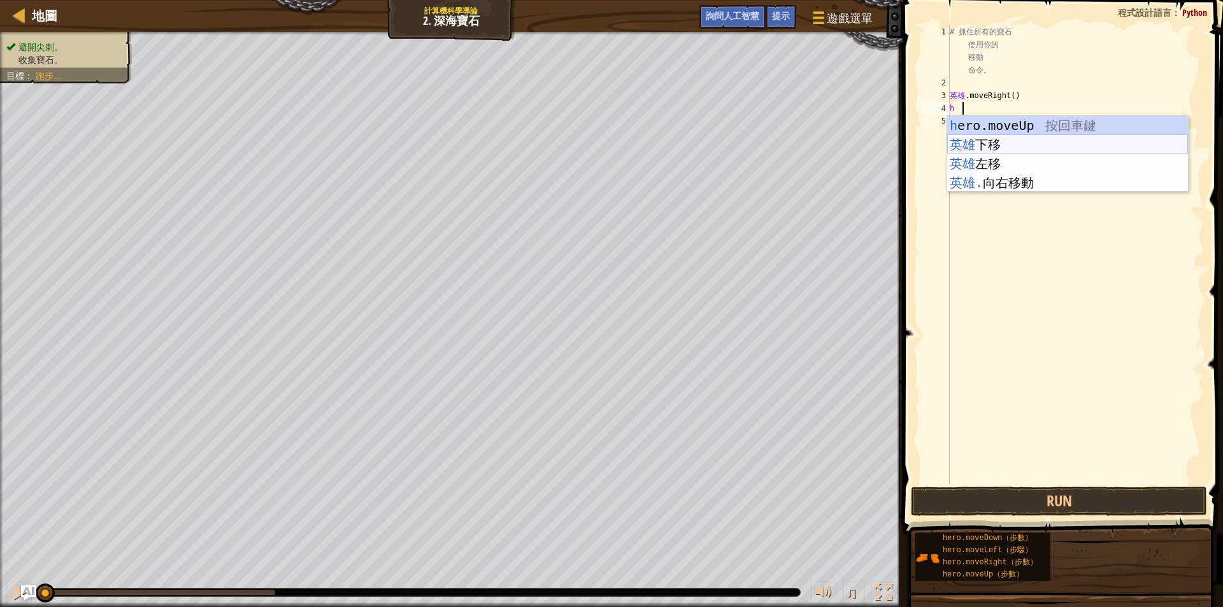
click at [961, 141] on div "h ero.moveUp 按回車鍵 英雄 下移 按 Enter 鍵 英雄 左移 按 Enter 鍵 英雄. 向右移動 按 Enter 鍵" at bounding box center [1067, 173] width 241 height 115
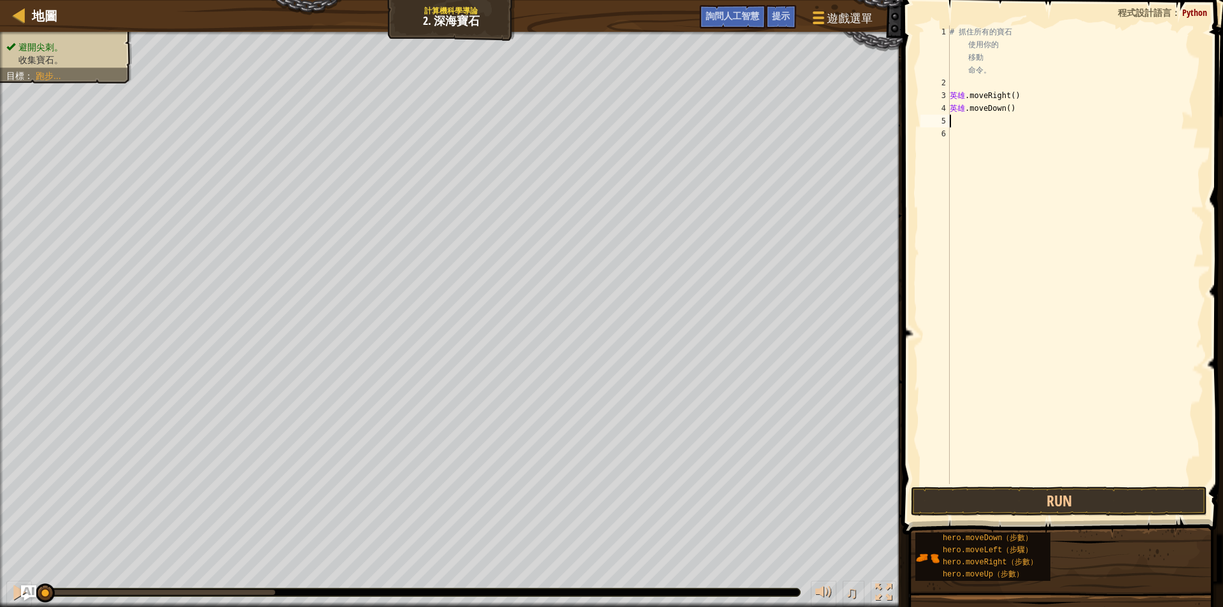
type textarea "h"
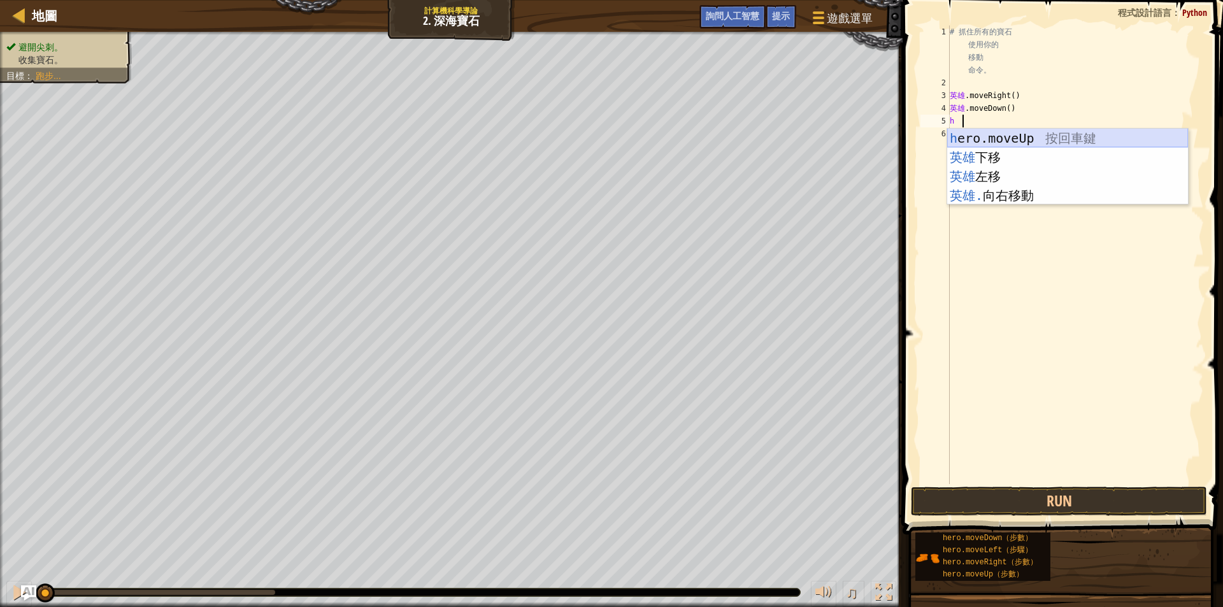
click at [1017, 136] on div "h ero.moveUp 按回車鍵 英雄 下移 按 Enter 鍵 英雄 左移 按 Enter 鍵 英雄. 向右移動 按 Enter 鍵" at bounding box center [1067, 186] width 241 height 115
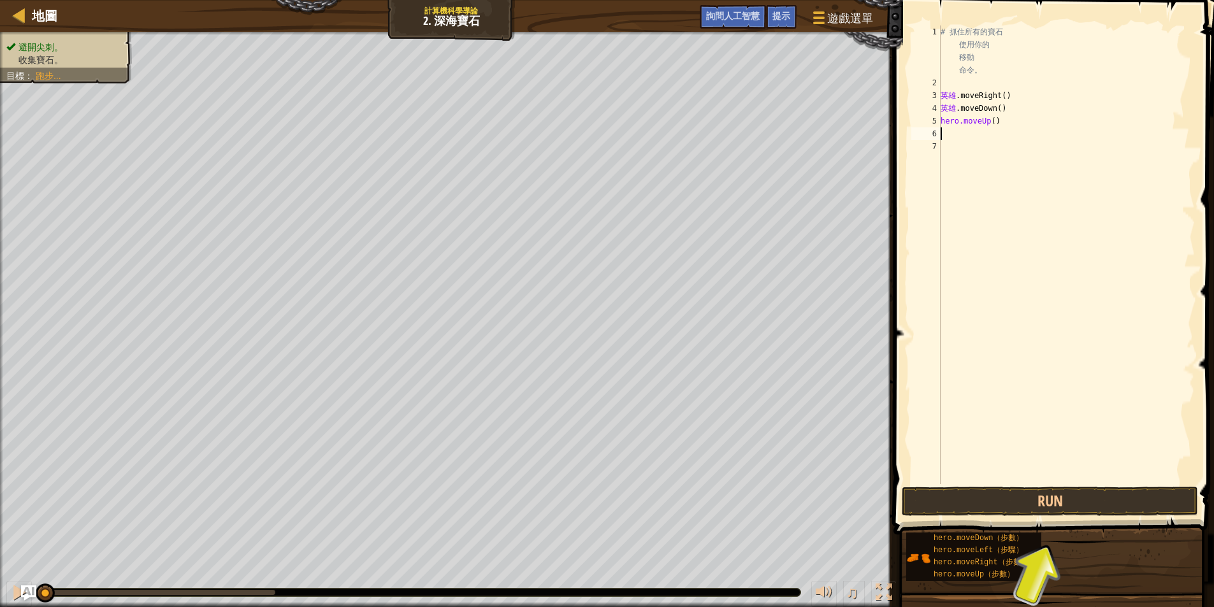
type textarea "h"
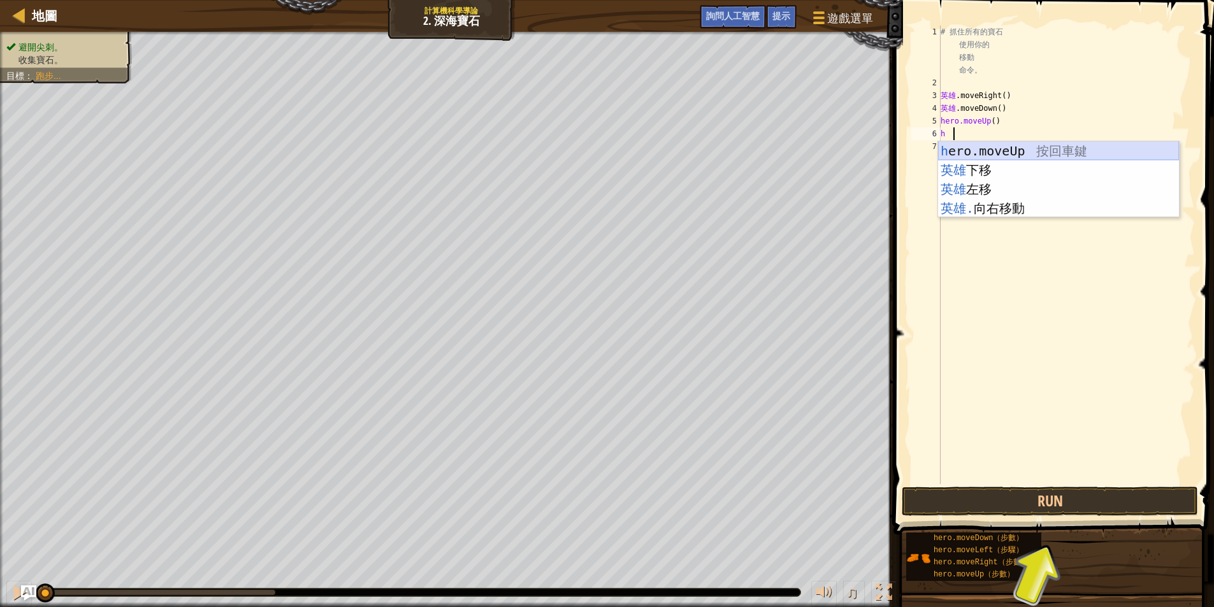
click at [1052, 153] on div "h ero.moveUp 按回車鍵 英雄 下移 按 Enter 鍵 英雄 左移 按 Enter 鍵 英雄. 向右移動 按 Enter 鍵" at bounding box center [1058, 198] width 241 height 115
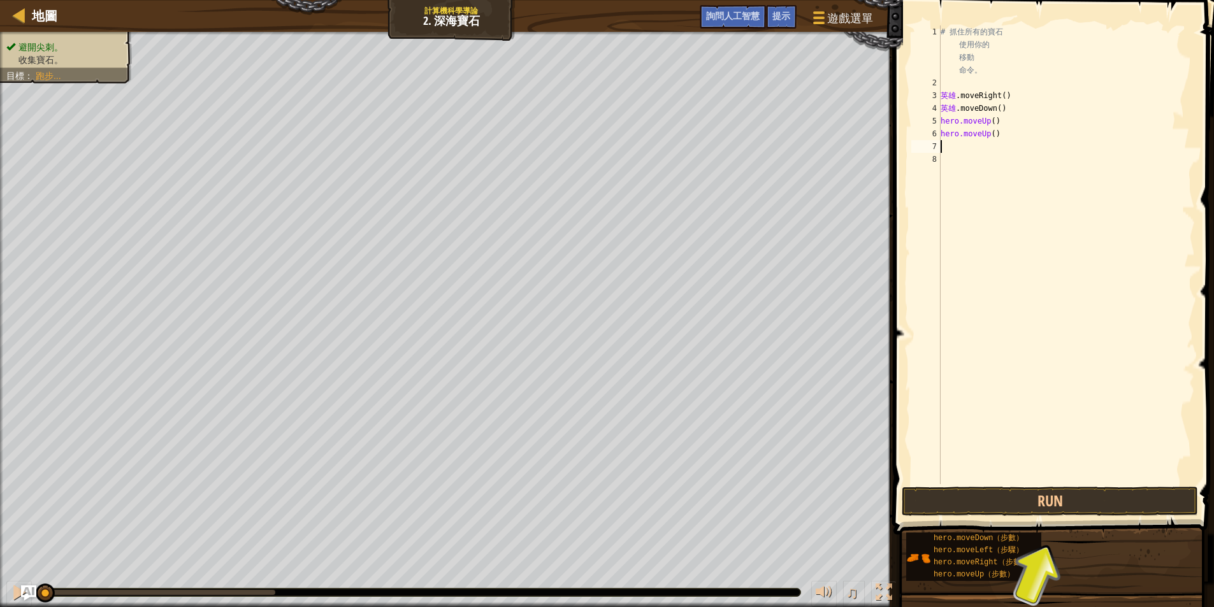
type textarea "h"
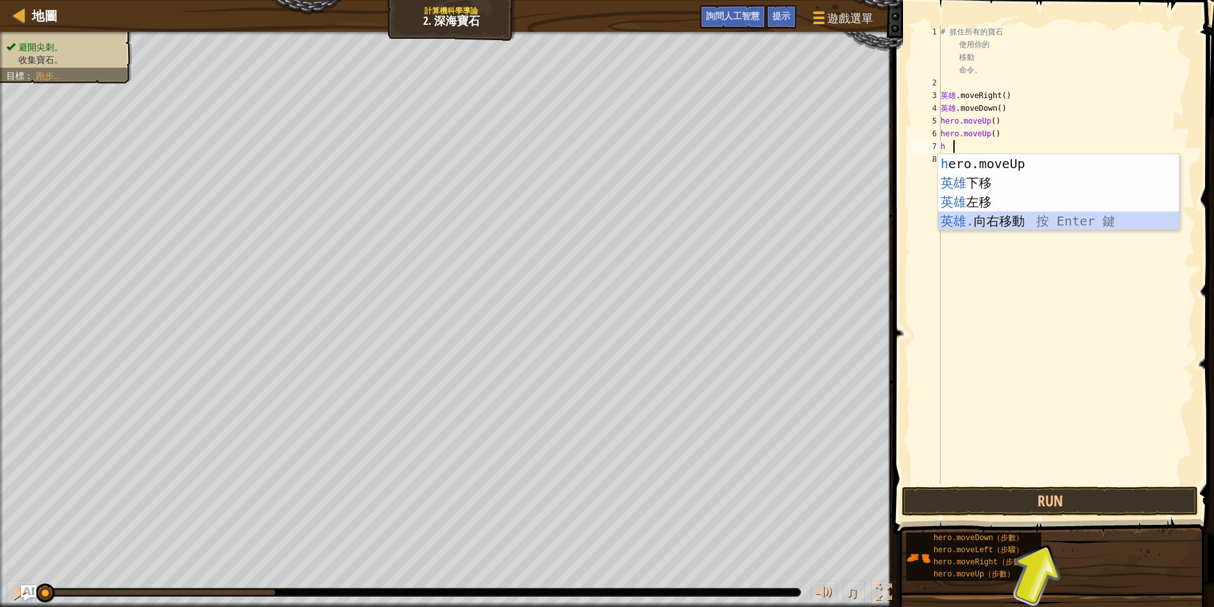
click at [1030, 226] on div "h ero.moveUp 按回車鍵 英雄 下移 按 Enter 鍵 英雄 左移 按 Enter 鍵 英雄. 向右移動 按 Enter 鍵" at bounding box center [1058, 211] width 241 height 115
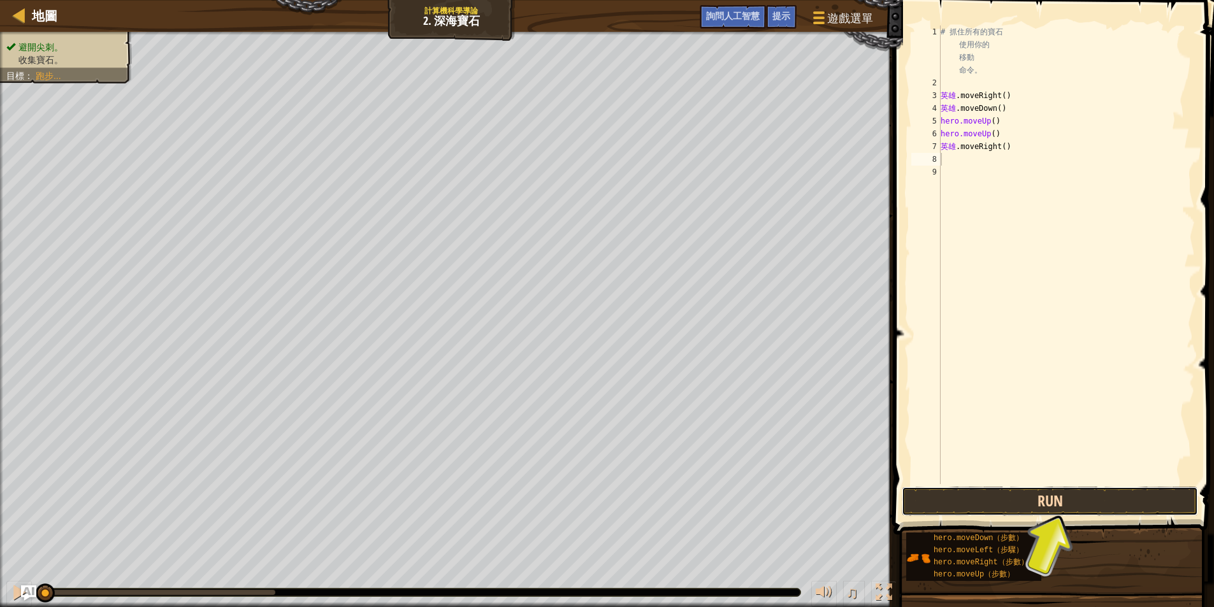
click at [1075, 504] on button "Run" at bounding box center [1050, 501] width 296 height 29
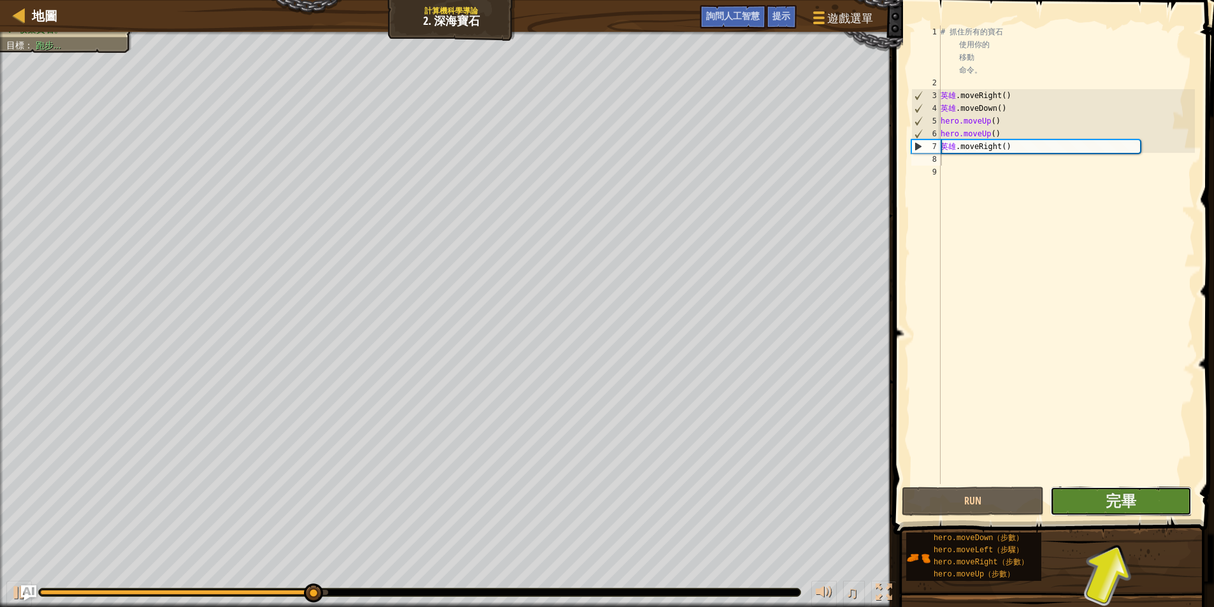
click at [1101, 502] on button "完畢" at bounding box center [1121, 501] width 142 height 29
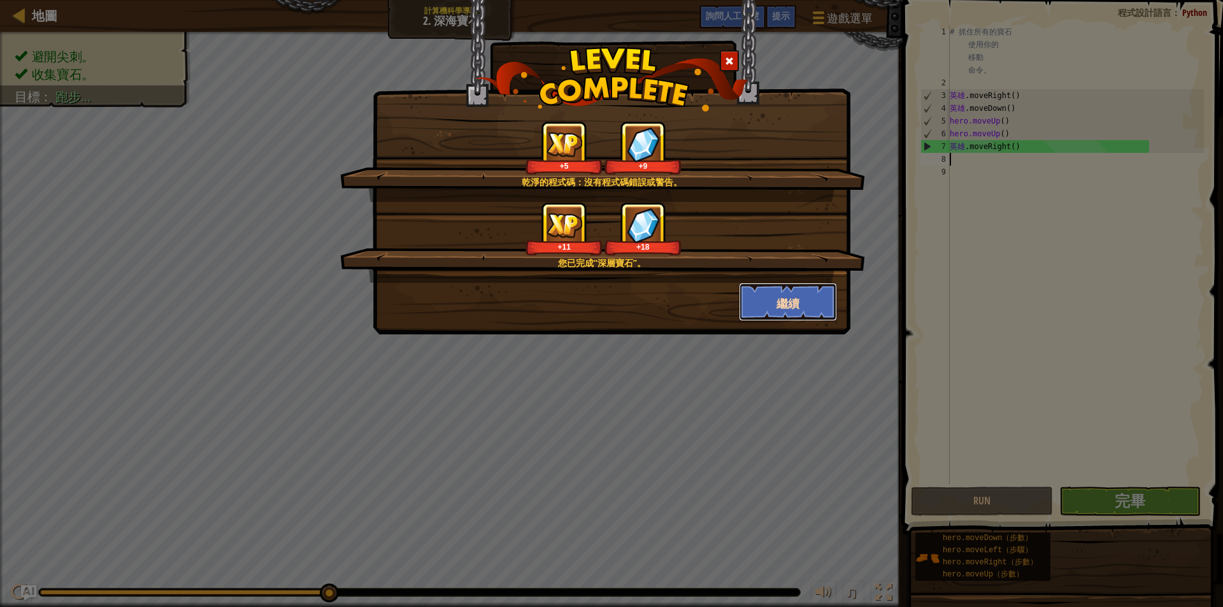
click at [810, 314] on button "繼續" at bounding box center [788, 302] width 99 height 38
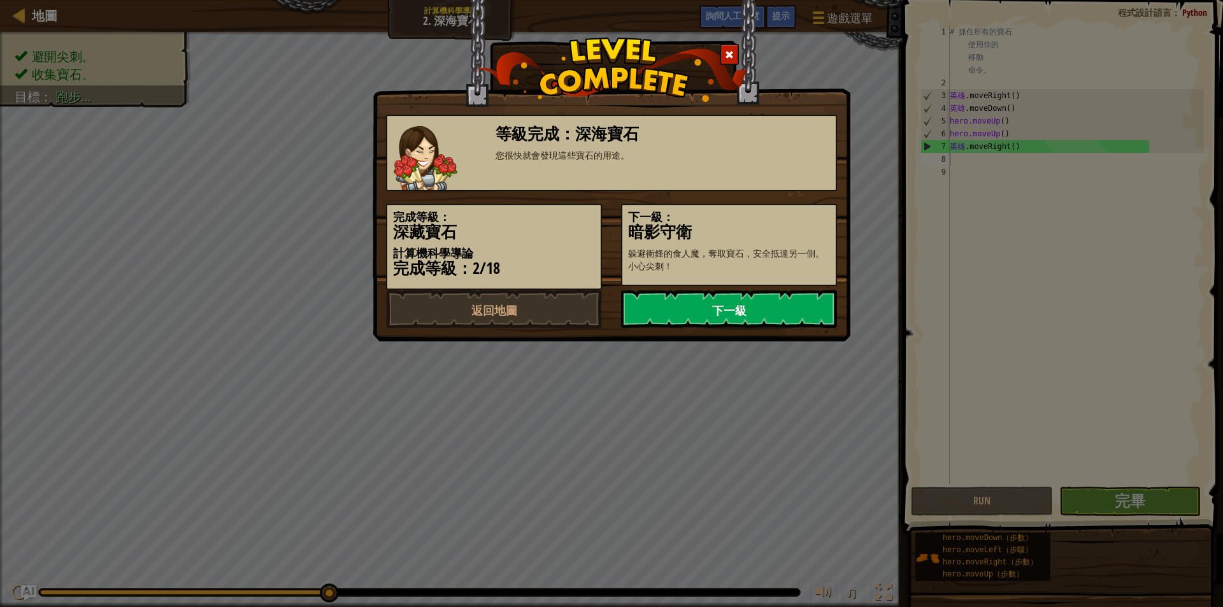
click at [733, 306] on font "下一級" at bounding box center [729, 311] width 34 height 16
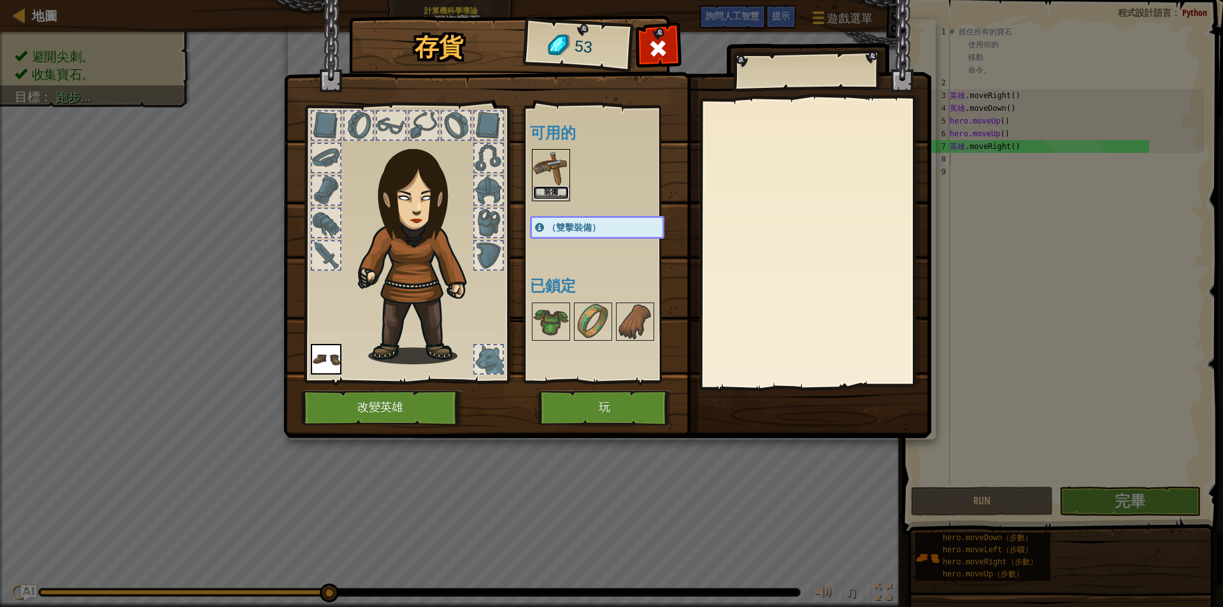
click at [535, 192] on button "裝備" at bounding box center [551, 192] width 36 height 13
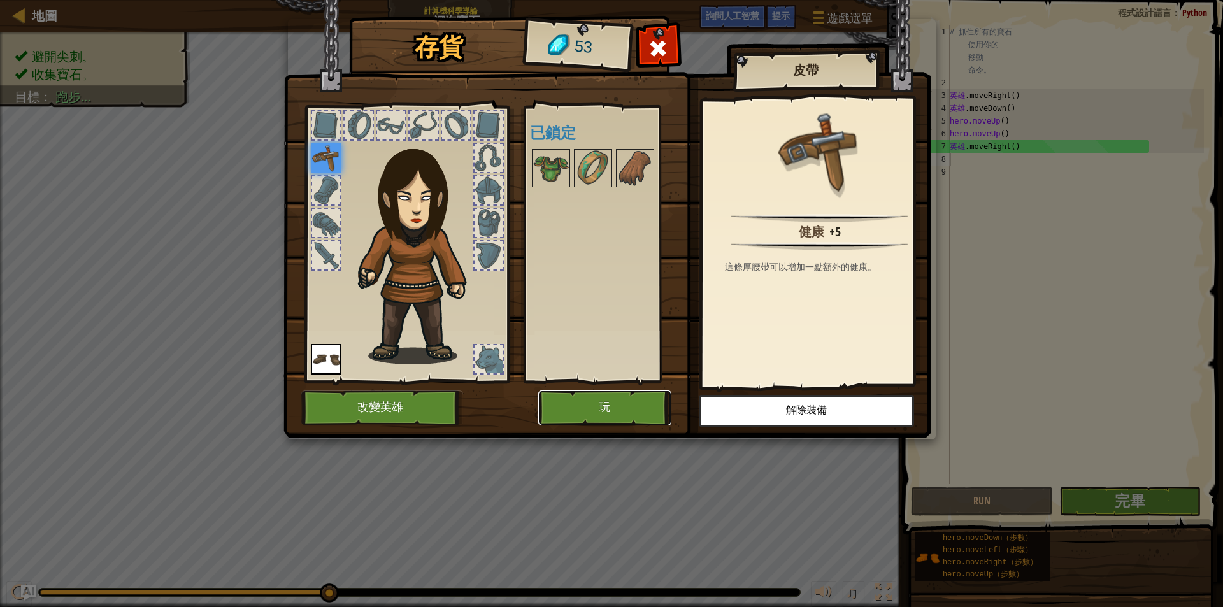
click at [601, 396] on button "玩" at bounding box center [604, 408] width 133 height 35
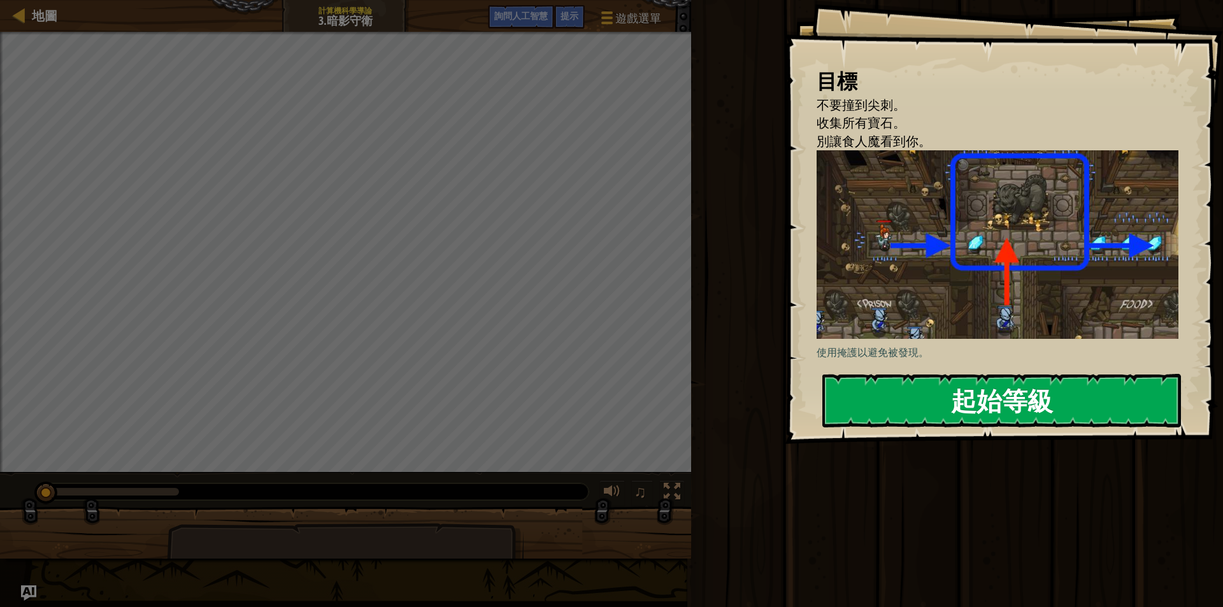
click at [970, 398] on font "起始等級" at bounding box center [1002, 400] width 102 height 34
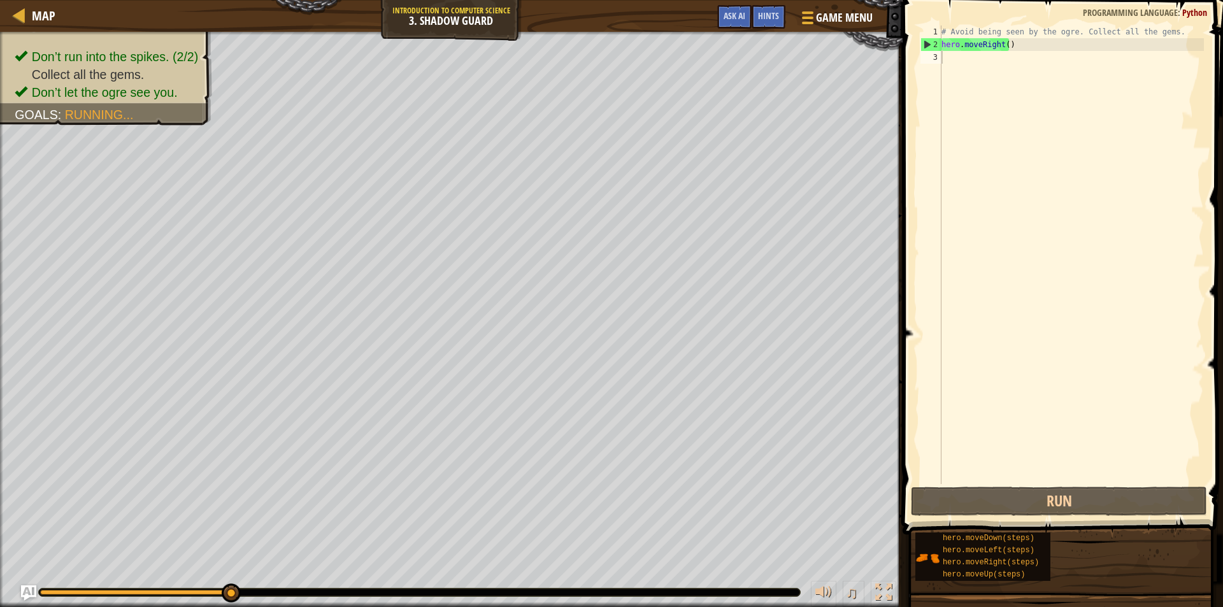
click at [1031, 130] on div "# Avoid being seen by the ogre. Collect all the gems. hero . moveRight ( )" at bounding box center [1071, 267] width 265 height 484
type textarea "h"
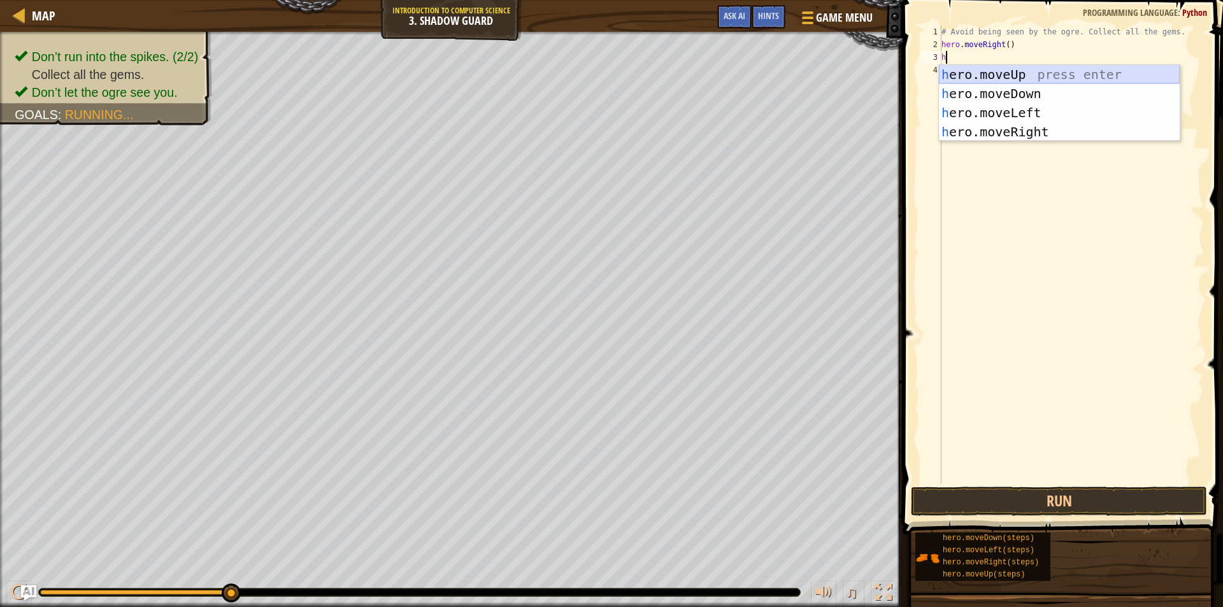
click at [1077, 69] on div "h ero.moveUp press enter h ero.moveDown press enter h ero.moveLeft press enter …" at bounding box center [1059, 122] width 241 height 115
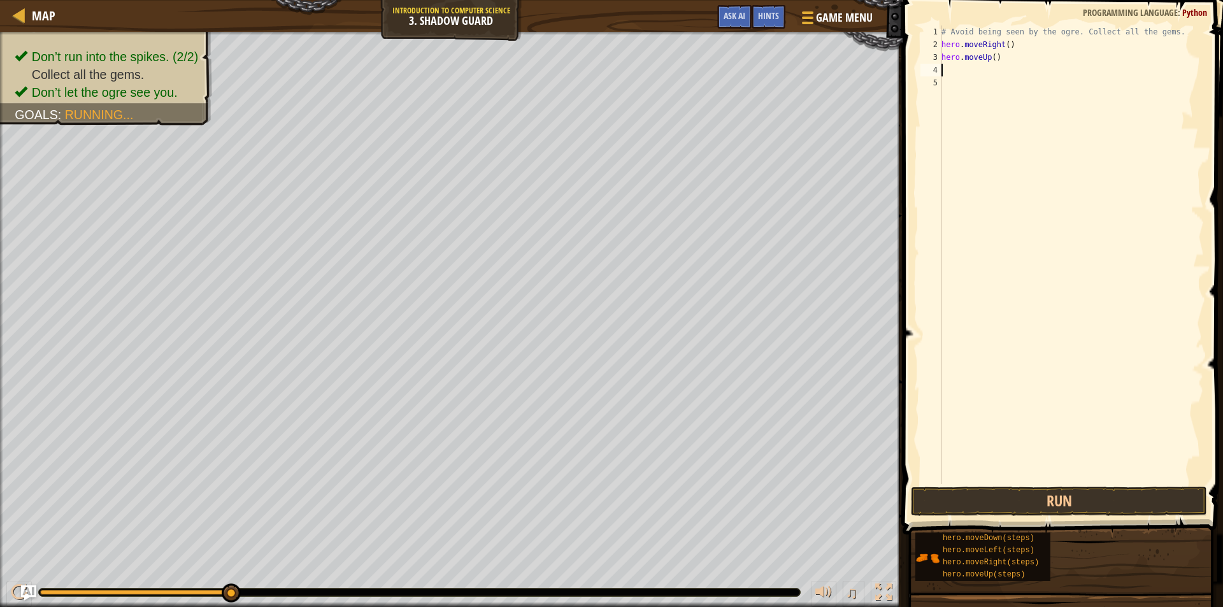
type textarea "h"
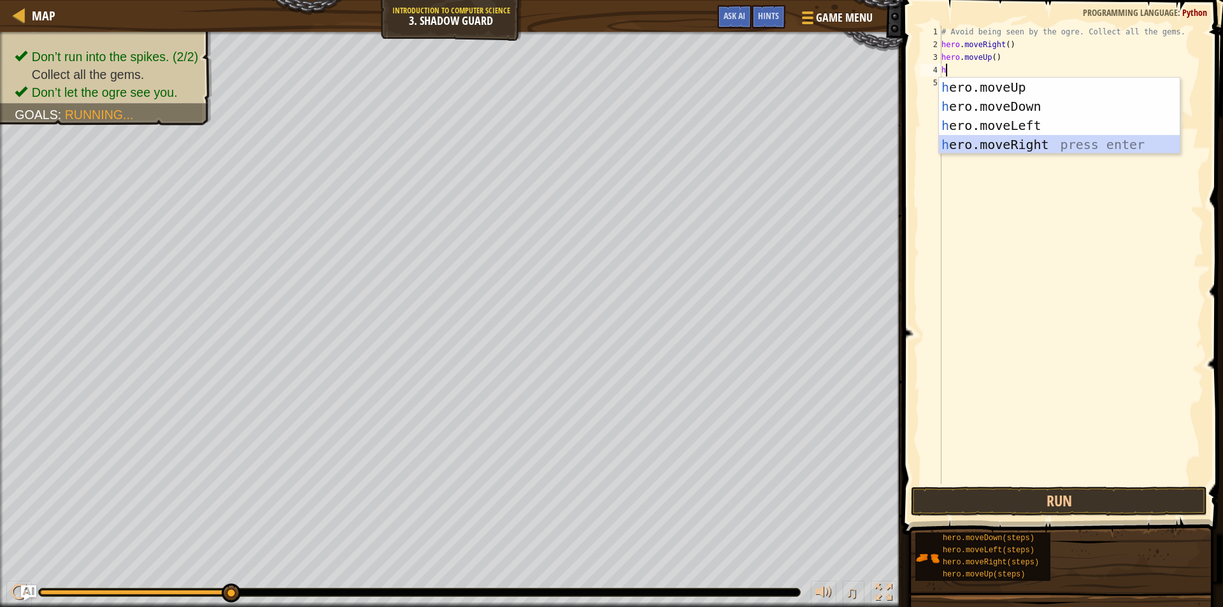
click at [1010, 140] on div "h ero.moveUp press enter h ero.moveDown press enter h ero.moveLeft press enter …" at bounding box center [1059, 135] width 241 height 115
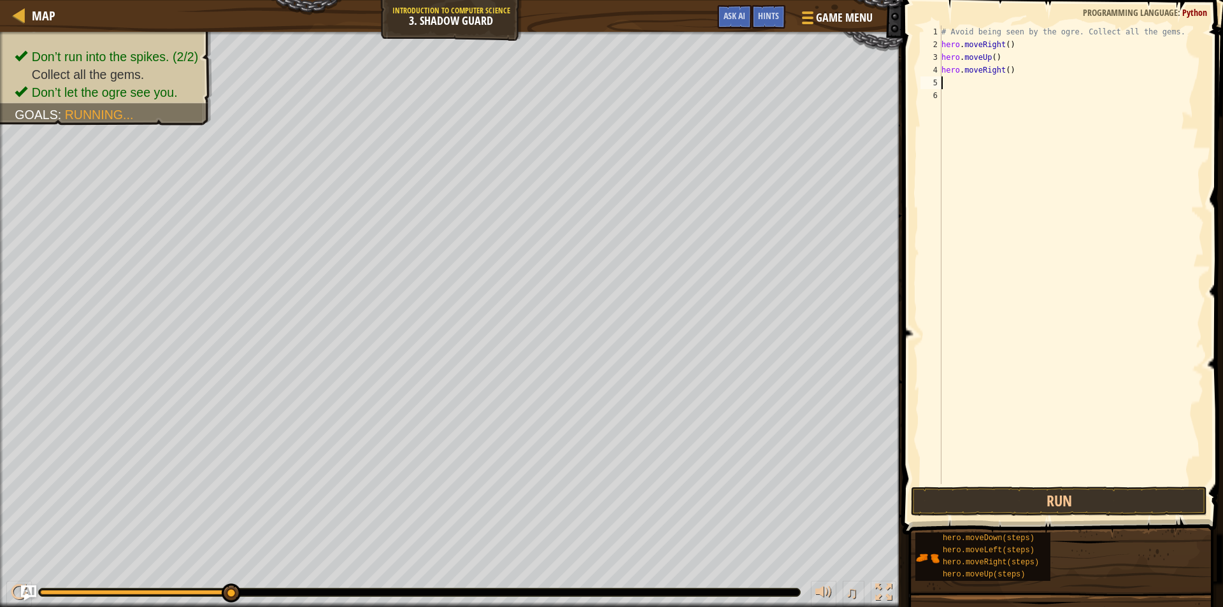
type textarea "h"
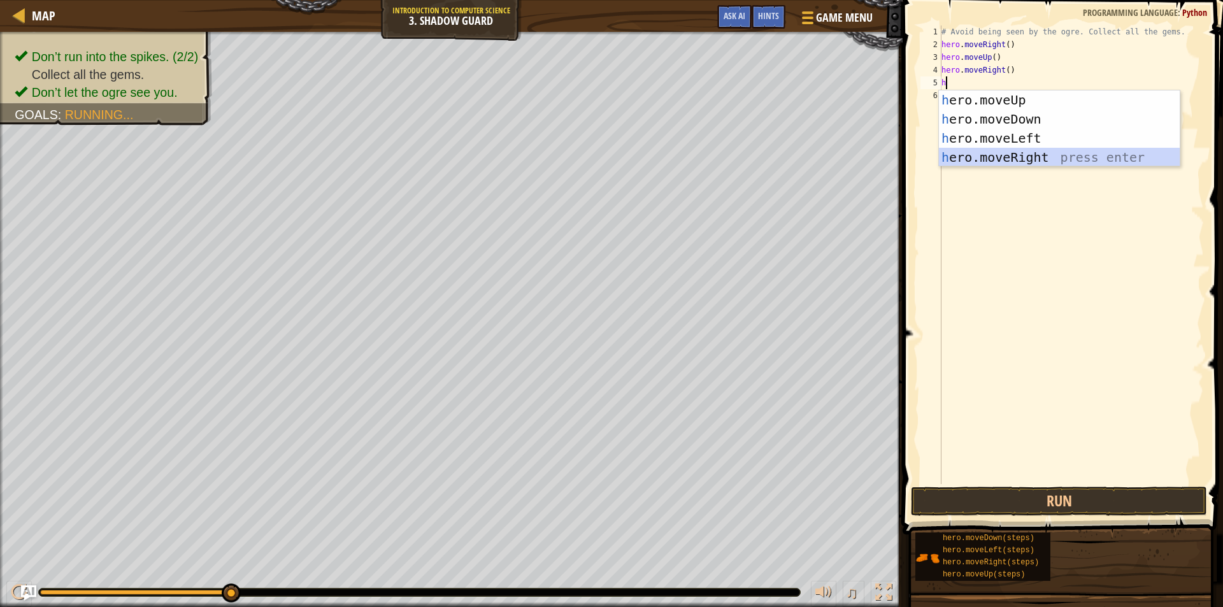
click at [1007, 154] on div "h ero.moveUp press enter h ero.moveDown press enter h ero.moveLeft press enter …" at bounding box center [1059, 147] width 241 height 115
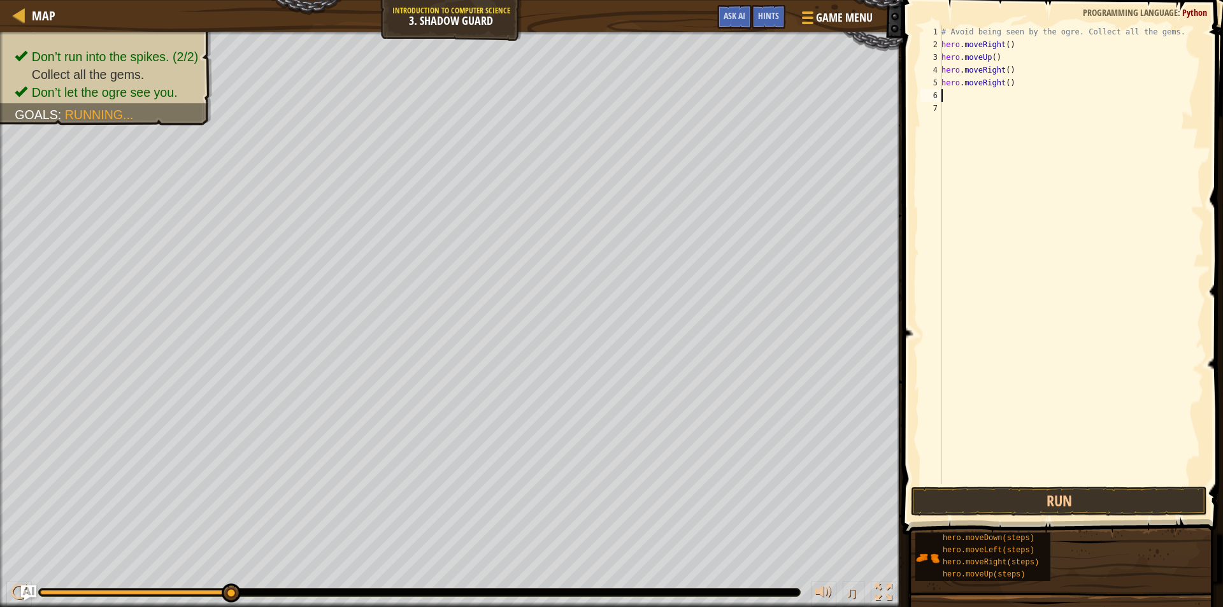
type textarea "h"
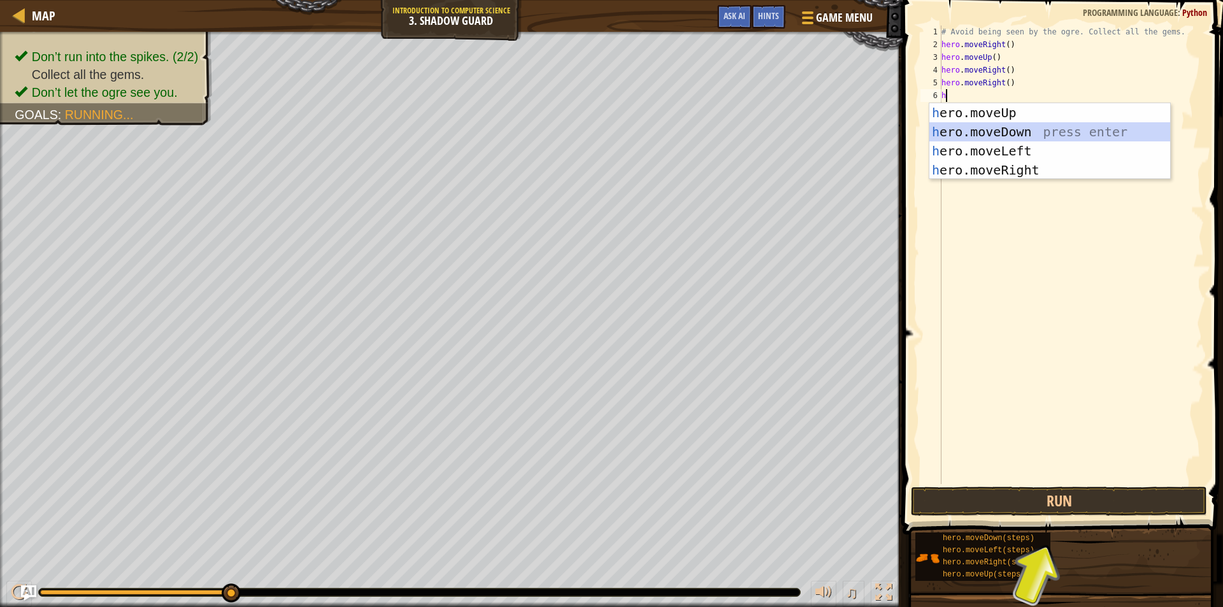
click at [1009, 136] on div "h ero.moveUp press enter h ero.moveDown press enter h ero.moveLeft press enter …" at bounding box center [1050, 160] width 241 height 115
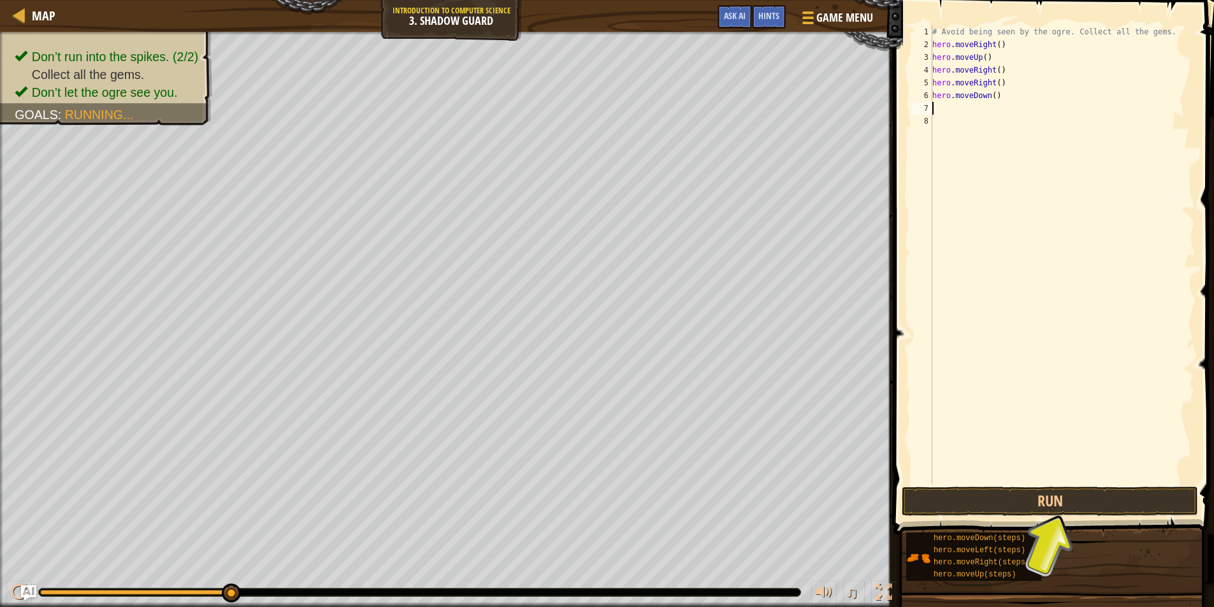
type textarea "h"
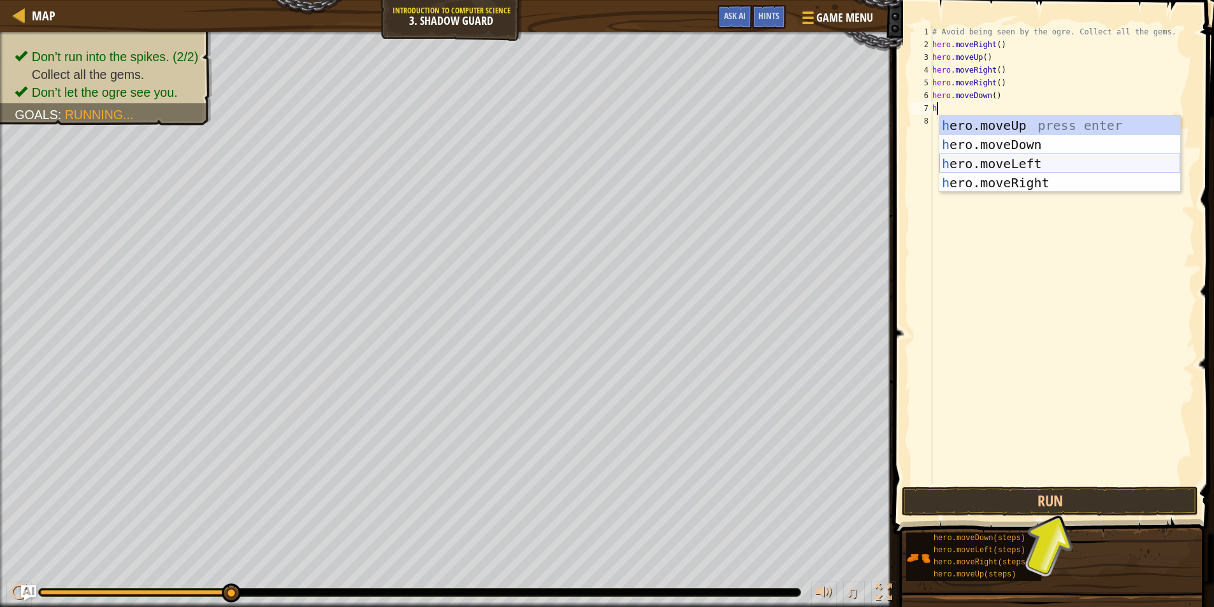
click at [1010, 157] on div "h ero.moveUp press enter h ero.moveDown press enter h ero.moveLeft press enter …" at bounding box center [1059, 173] width 241 height 115
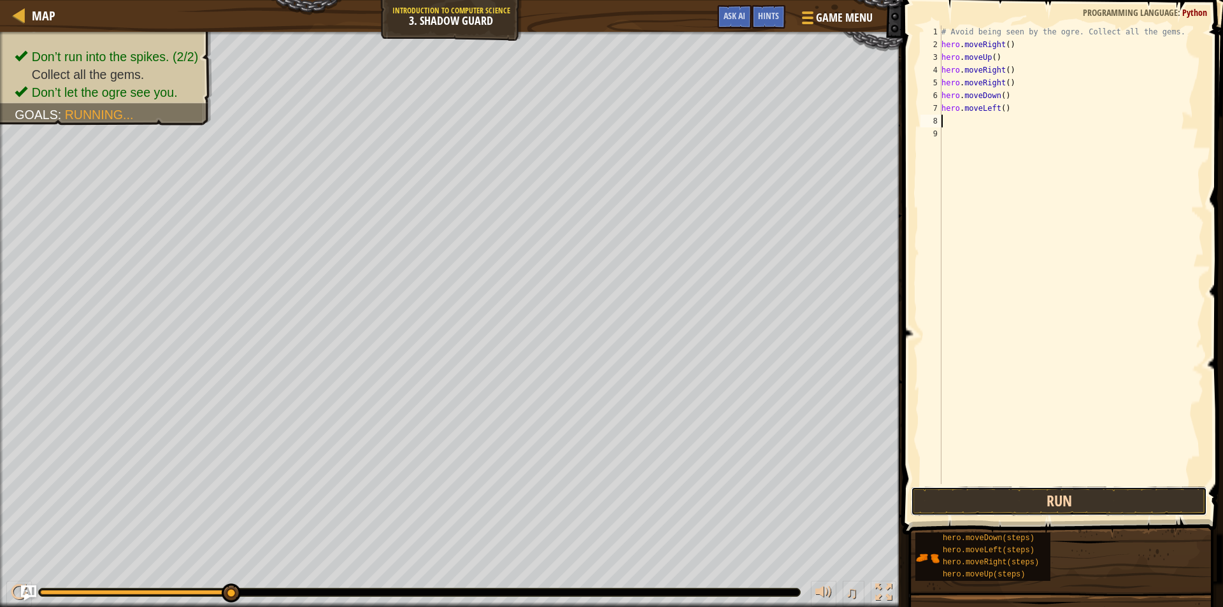
click at [1125, 505] on button "Run" at bounding box center [1059, 501] width 296 height 29
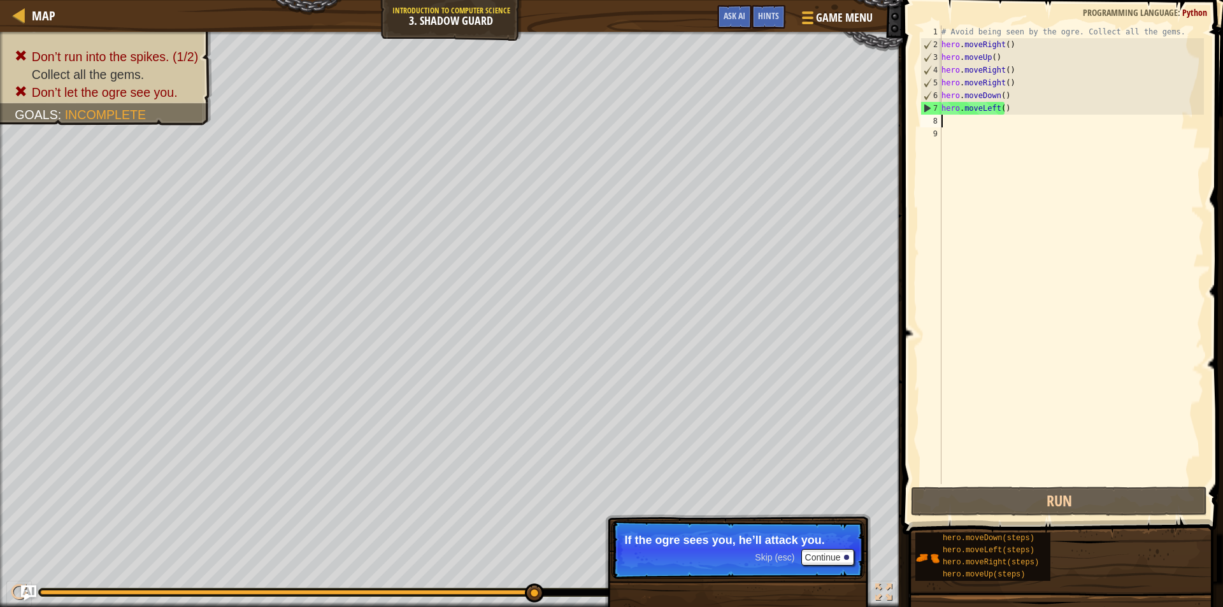
click at [944, 112] on div "# Avoid being seen by the ogre. Collect all the gems. hero . moveRight ( ) hero…" at bounding box center [1071, 267] width 265 height 484
click at [960, 111] on div "# Avoid being seen by the ogre. Collect all the gems. hero . moveRight ( ) hero…" at bounding box center [1071, 267] width 265 height 484
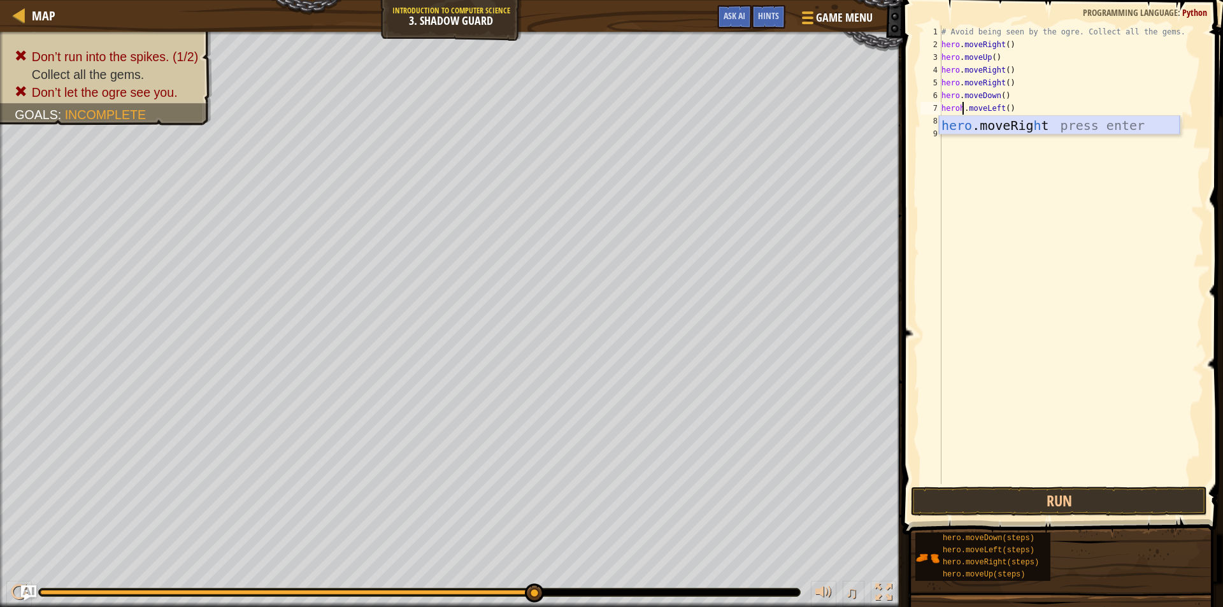
click at [995, 122] on div "hero .moveRig h t press enter" at bounding box center [1059, 144] width 241 height 57
drag, startPoint x: 1010, startPoint y: 110, endPoint x: 1112, endPoint y: 123, distance: 103.4
click at [1112, 123] on div "# Avoid being seen by the ogre. Collect all the gems. hero . moveRight ( ) hero…" at bounding box center [1071, 267] width 265 height 484
type textarea "hero.moveRight()"
drag, startPoint x: 1110, startPoint y: 491, endPoint x: 1122, endPoint y: 503, distance: 16.7
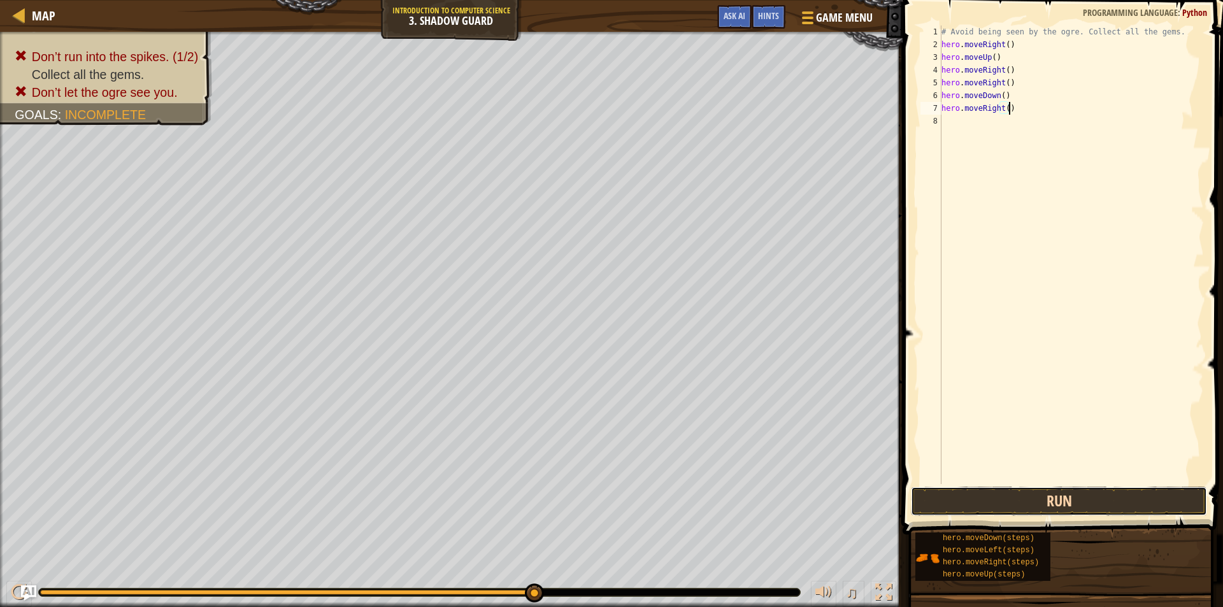
click at [1111, 491] on button "Run" at bounding box center [1059, 501] width 296 height 29
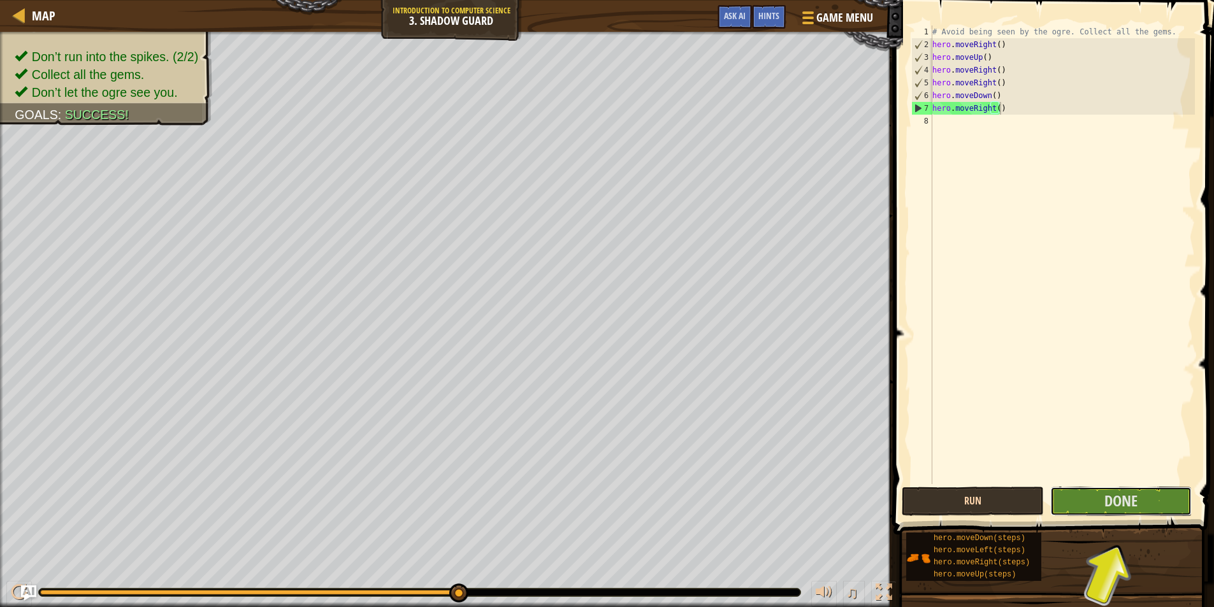
click at [1122, 503] on span "Done" at bounding box center [1120, 501] width 33 height 20
